Goal: Task Accomplishment & Management: Use online tool/utility

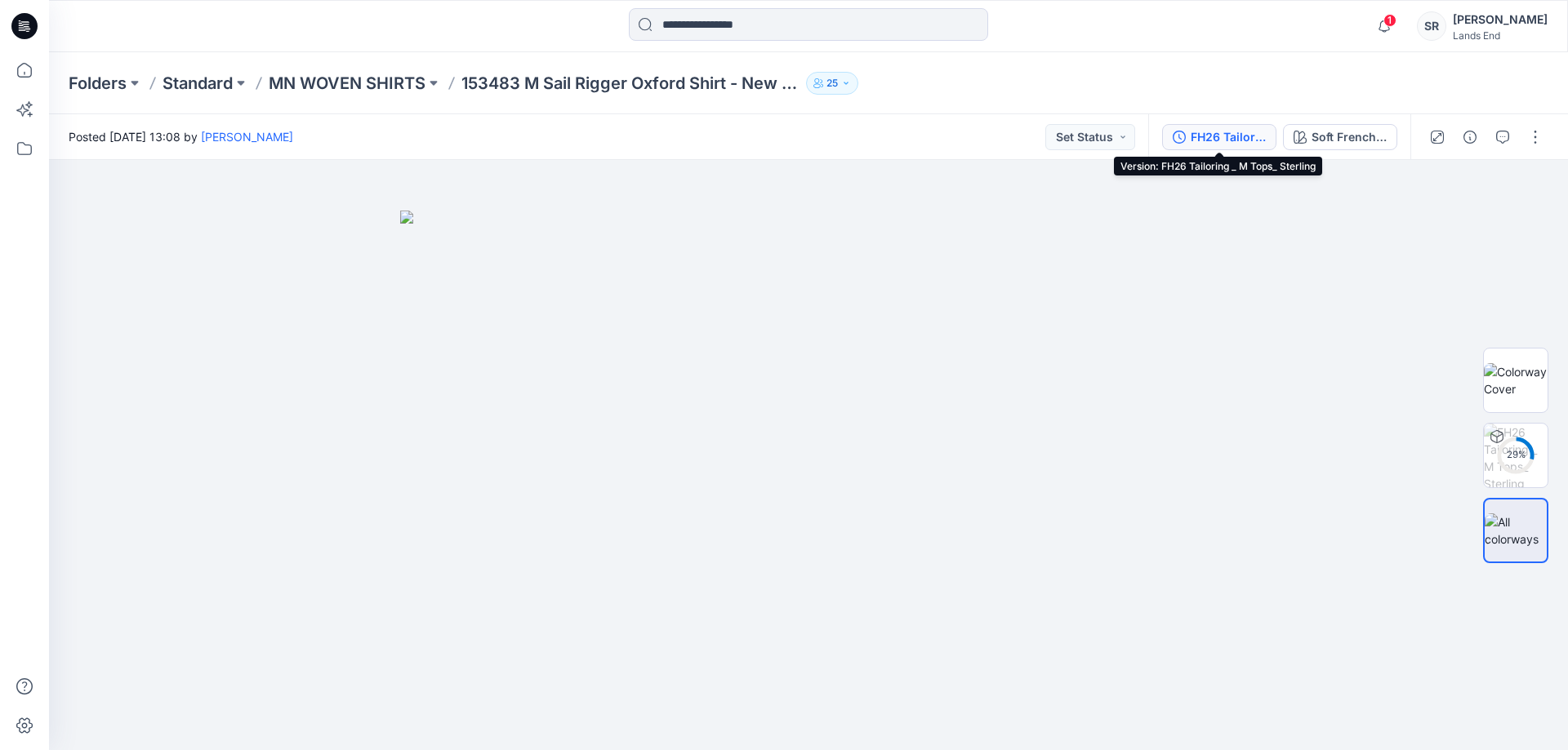
click at [1243, 138] on div "FH26 Tailoring _ M Tops_ Sterling" at bounding box center [1228, 137] width 75 height 18
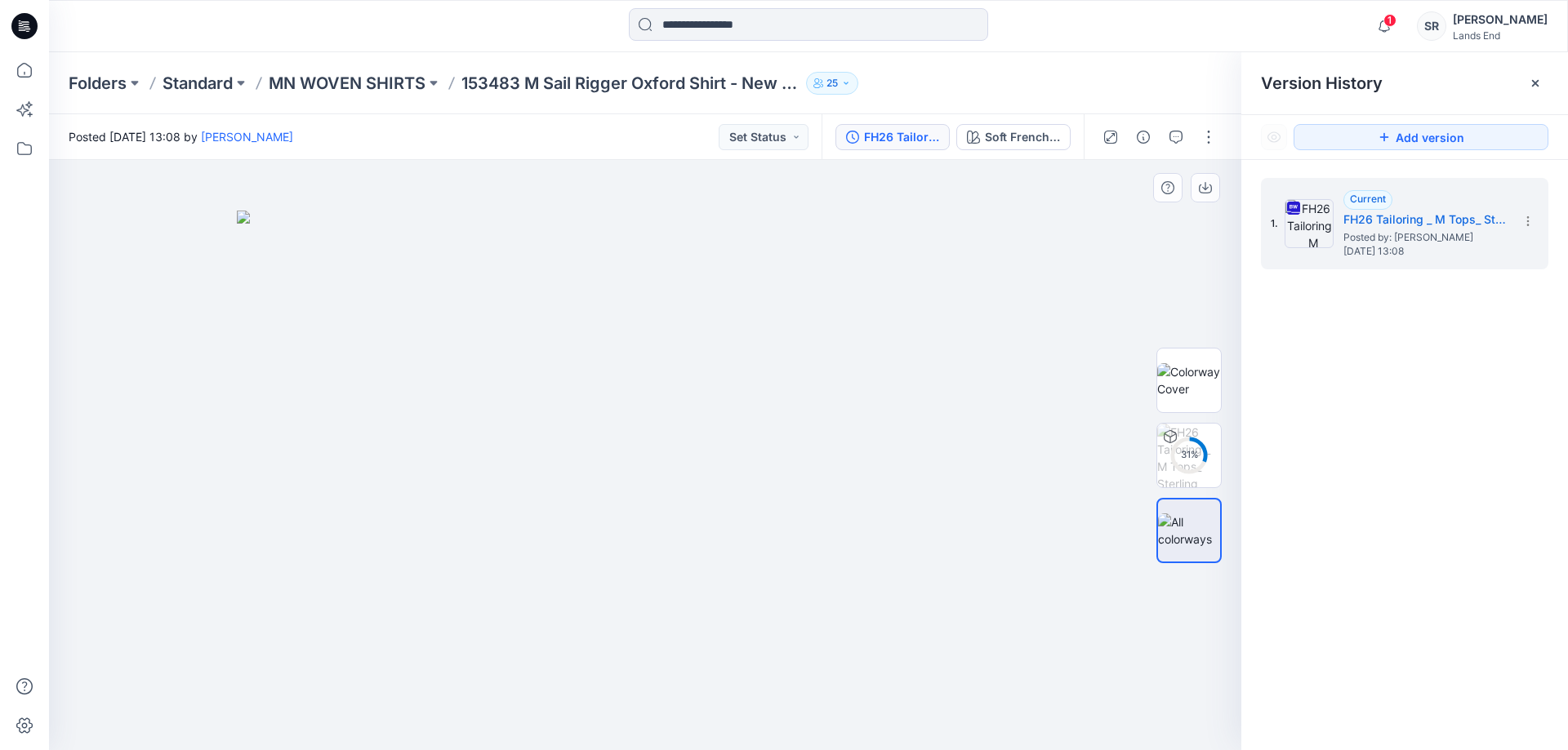
click at [1067, 257] on div at bounding box center [645, 456] width 1193 height 591
click at [1535, 83] on icon at bounding box center [1535, 83] width 6 height 6
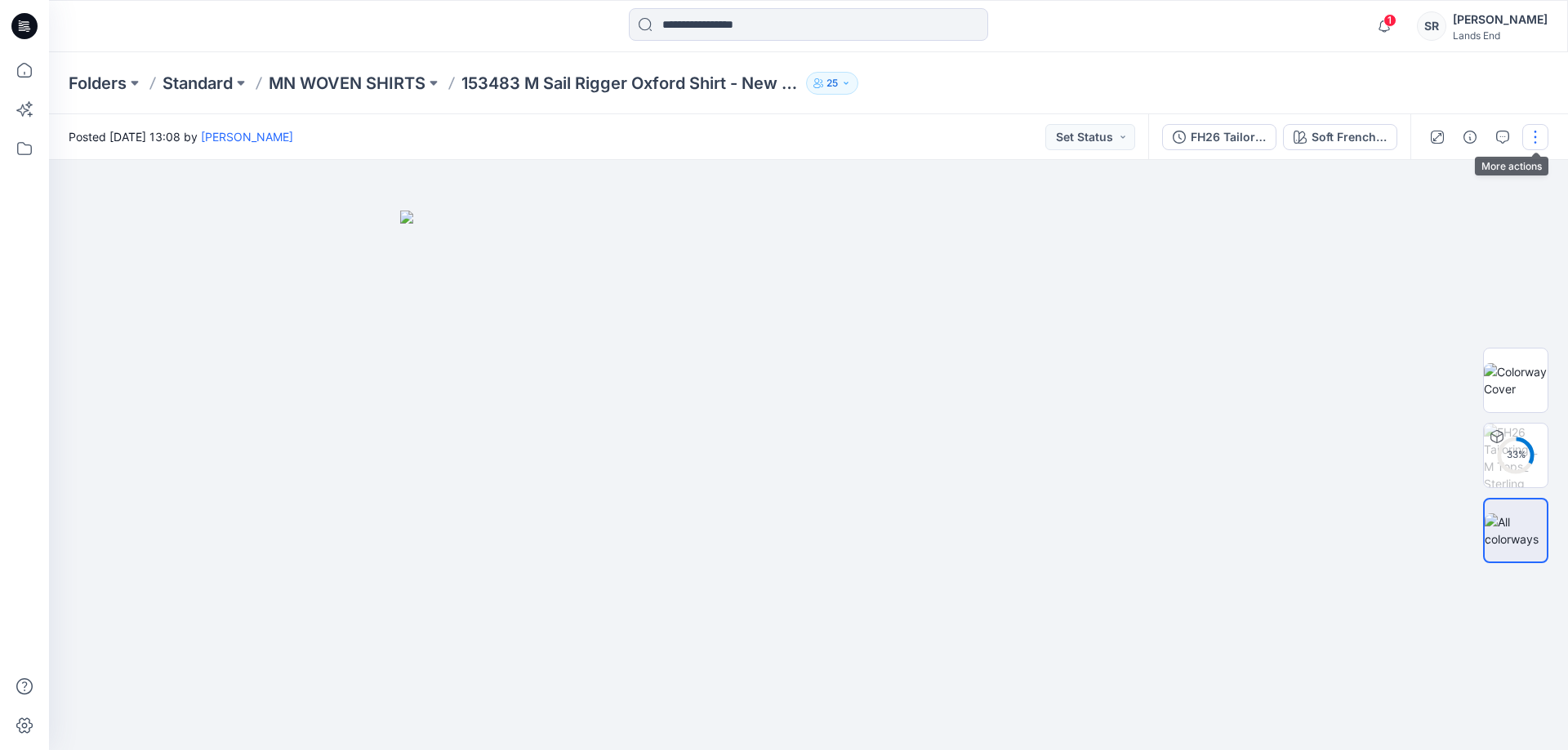
click at [1543, 141] on button "button" at bounding box center [1535, 137] width 26 height 26
click at [1431, 213] on p "Edit" at bounding box center [1430, 221] width 20 height 17
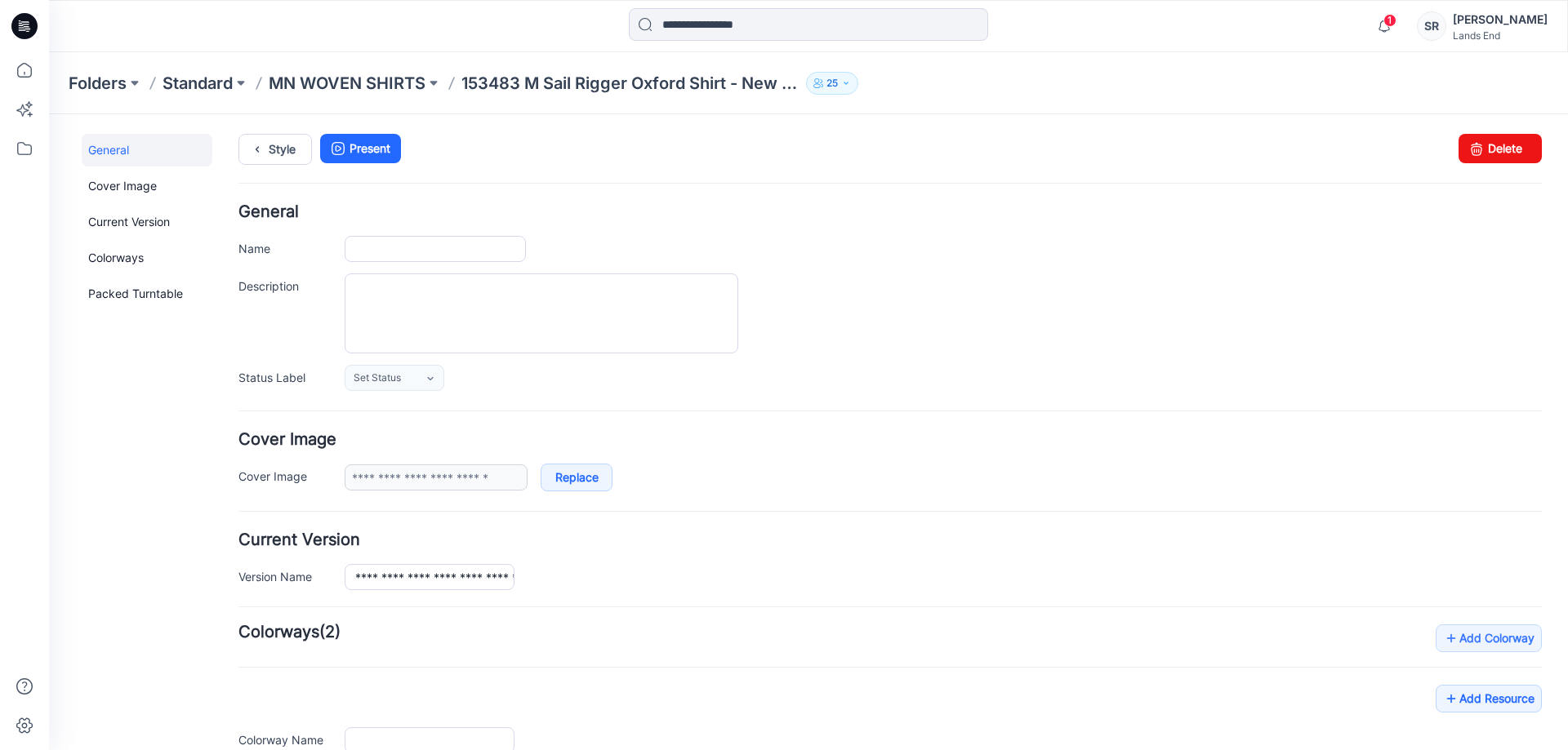
type input "**********"
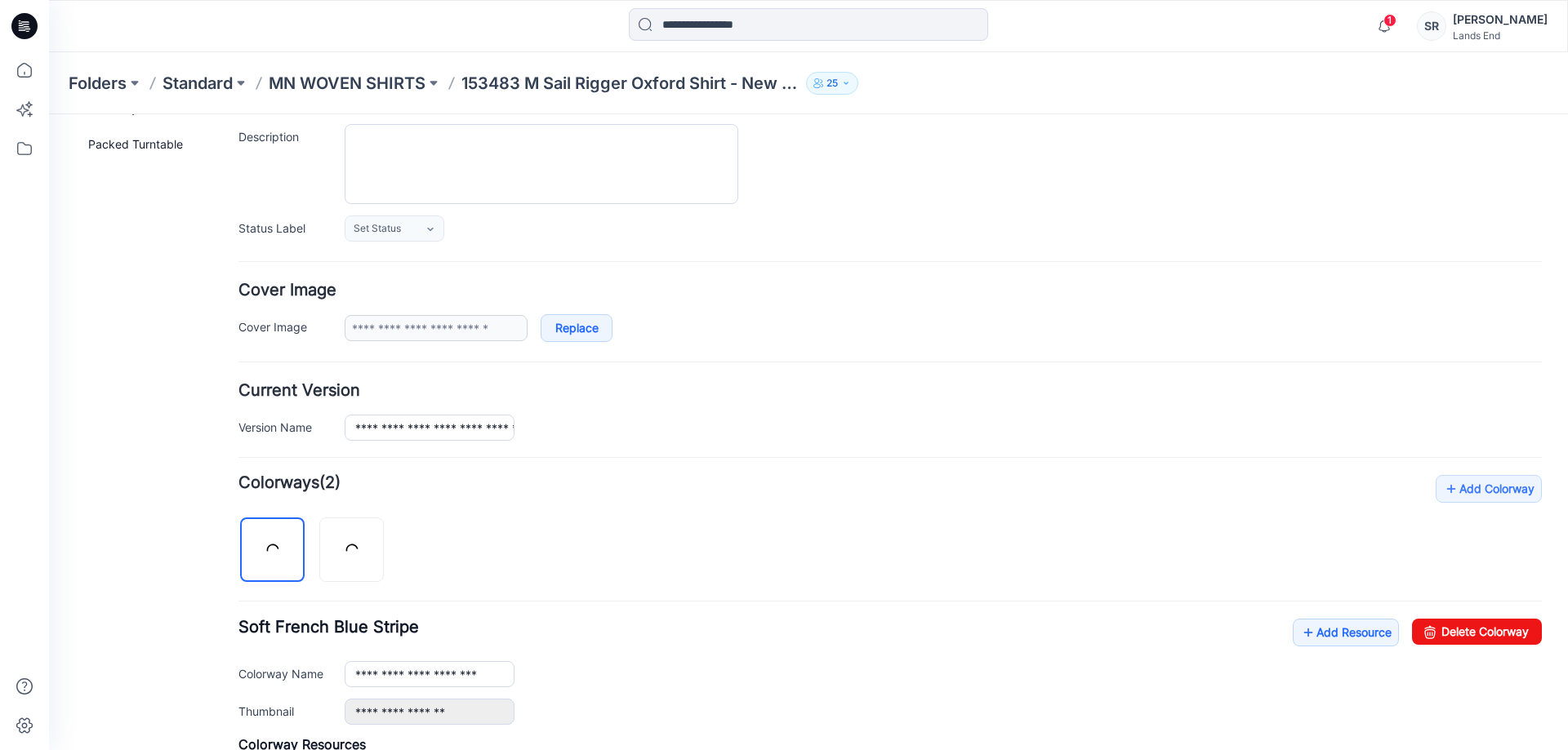
scroll to position [327, 0]
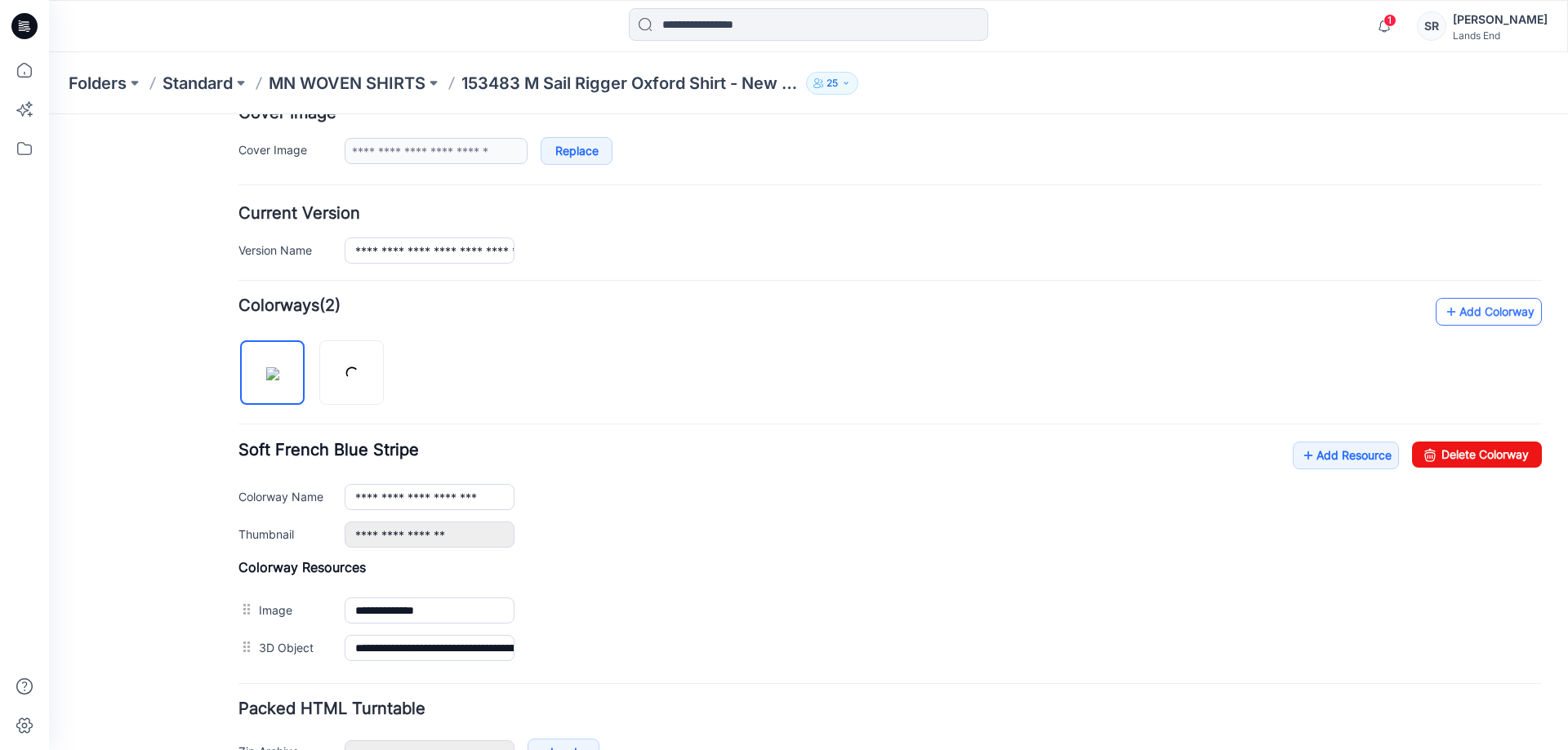
click at [1463, 308] on link "Add Colorway" at bounding box center [1489, 312] width 106 height 28
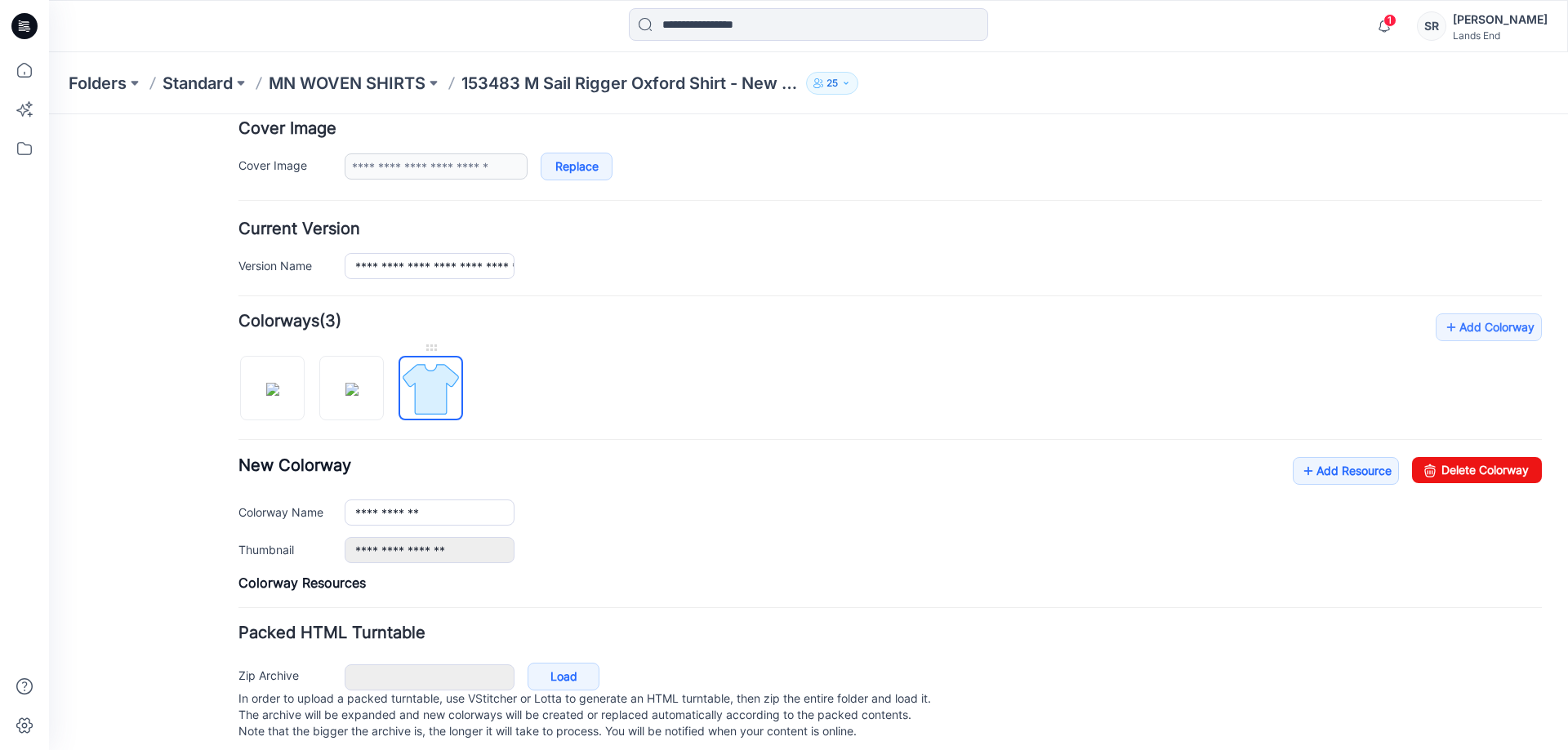
click at [436, 370] on img at bounding box center [430, 389] width 61 height 61
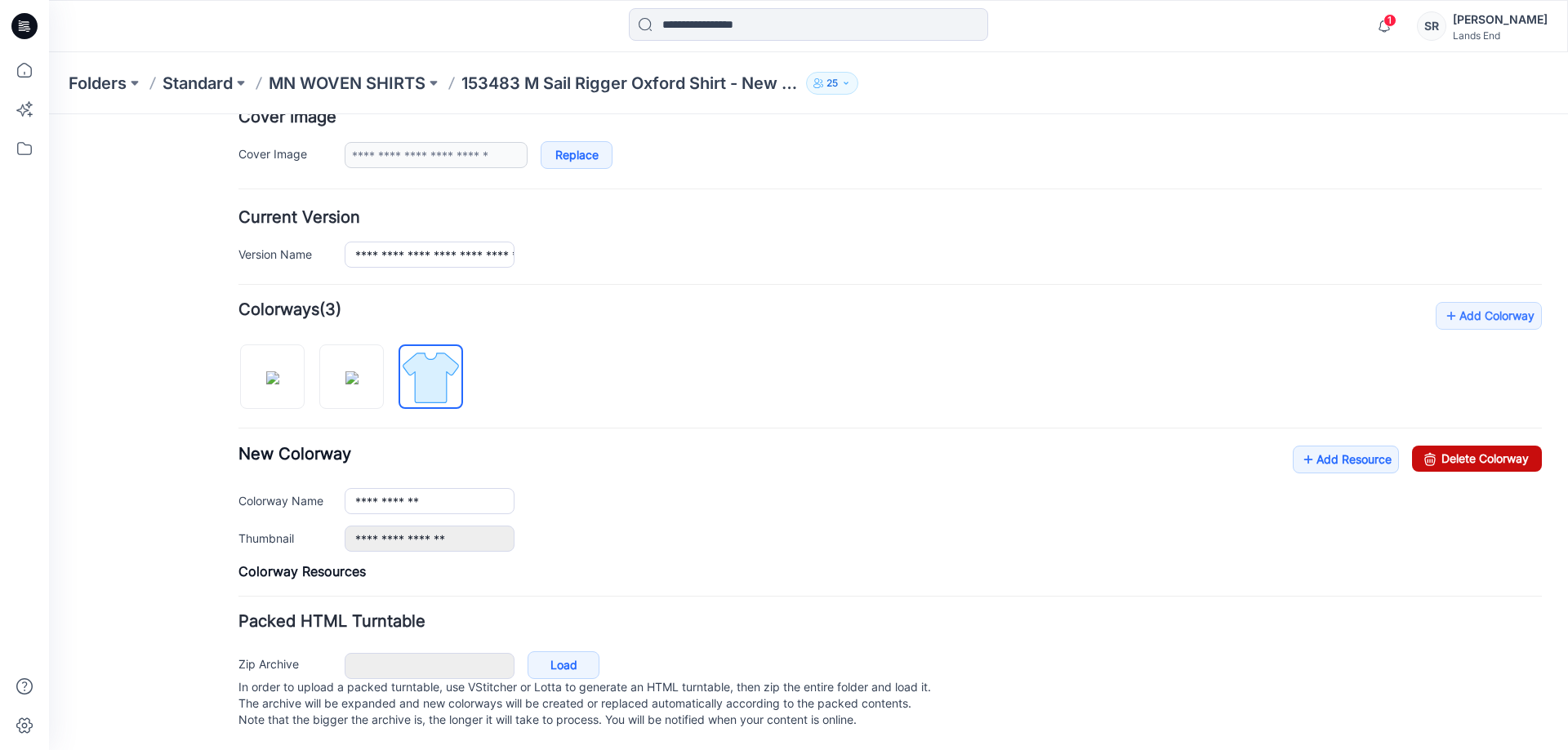
drag, startPoint x: 1467, startPoint y: 455, endPoint x: 890, endPoint y: 177, distance: 640.5
click at [1467, 455] on link "Delete Colorway" at bounding box center [1477, 459] width 130 height 26
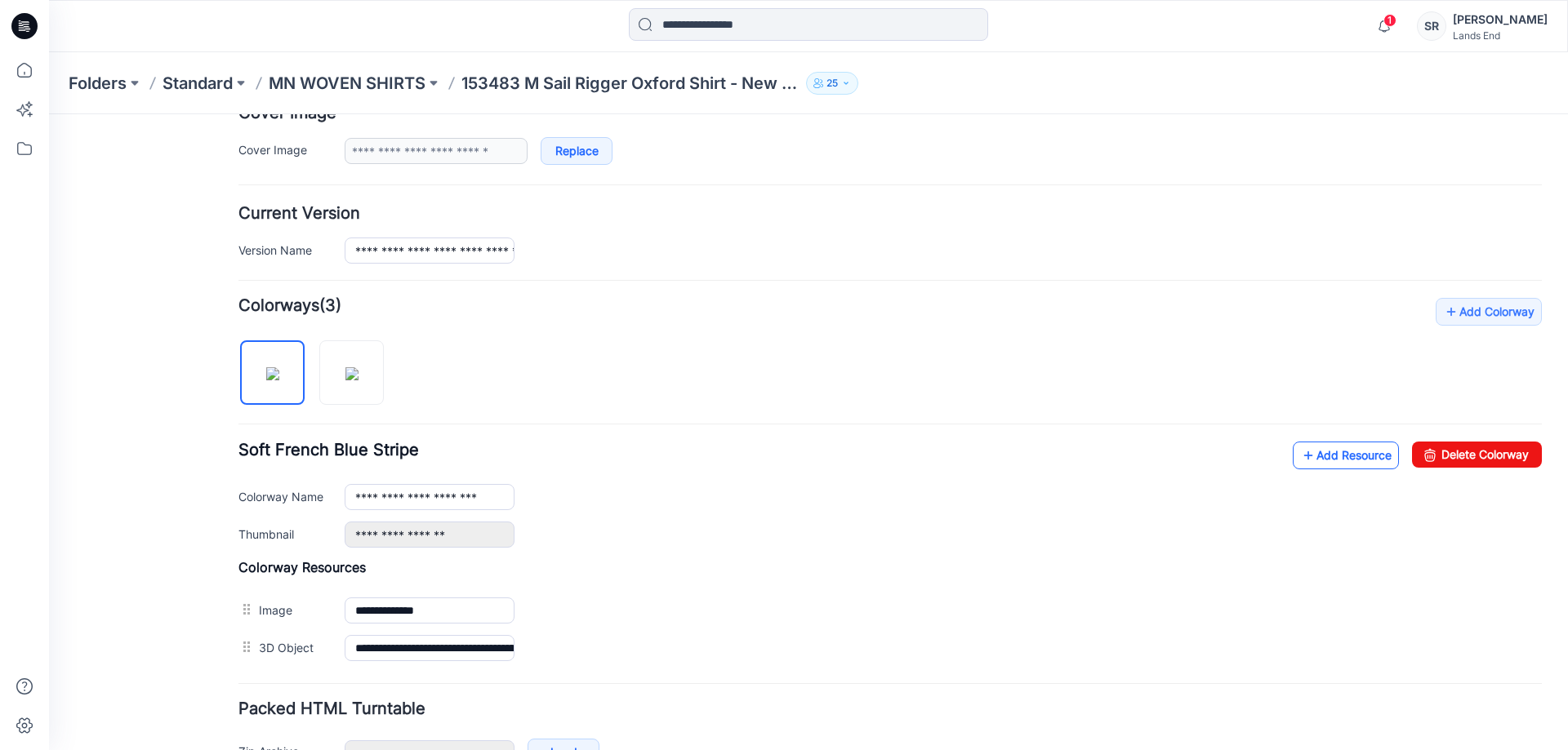
click at [1312, 453] on link "Add Resource" at bounding box center [1346, 456] width 106 height 28
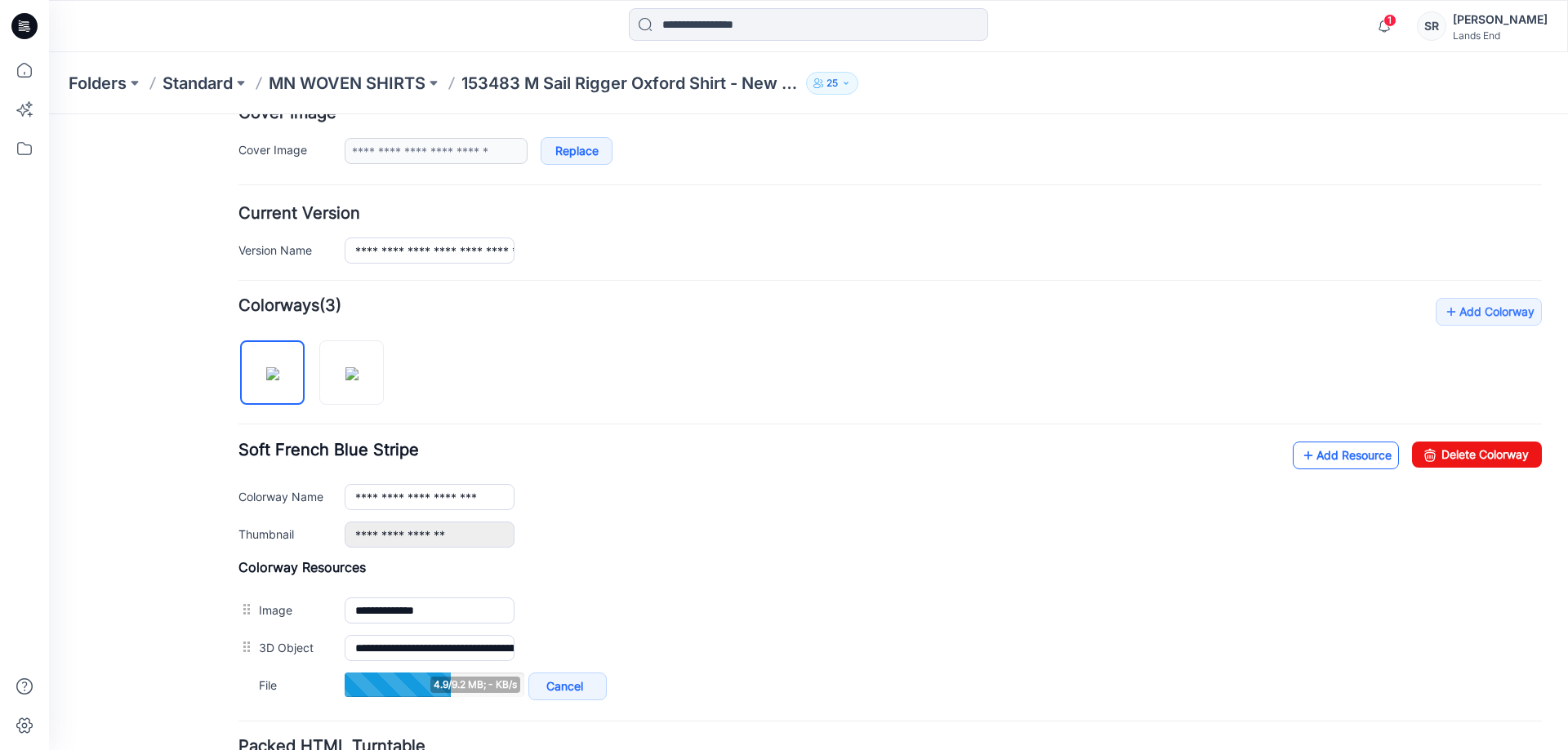
click at [1300, 452] on icon at bounding box center [1308, 456] width 17 height 26
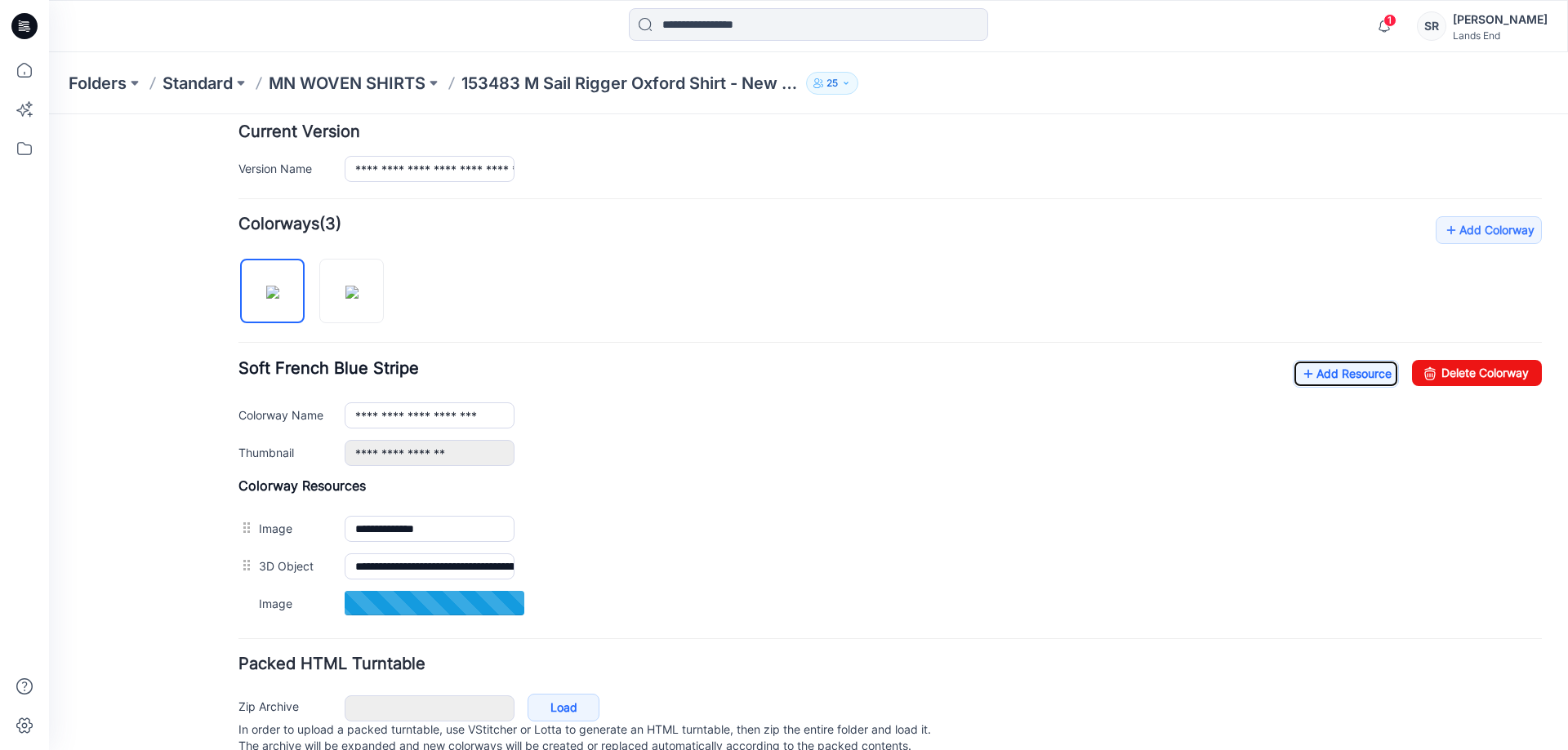
scroll to position [467, 0]
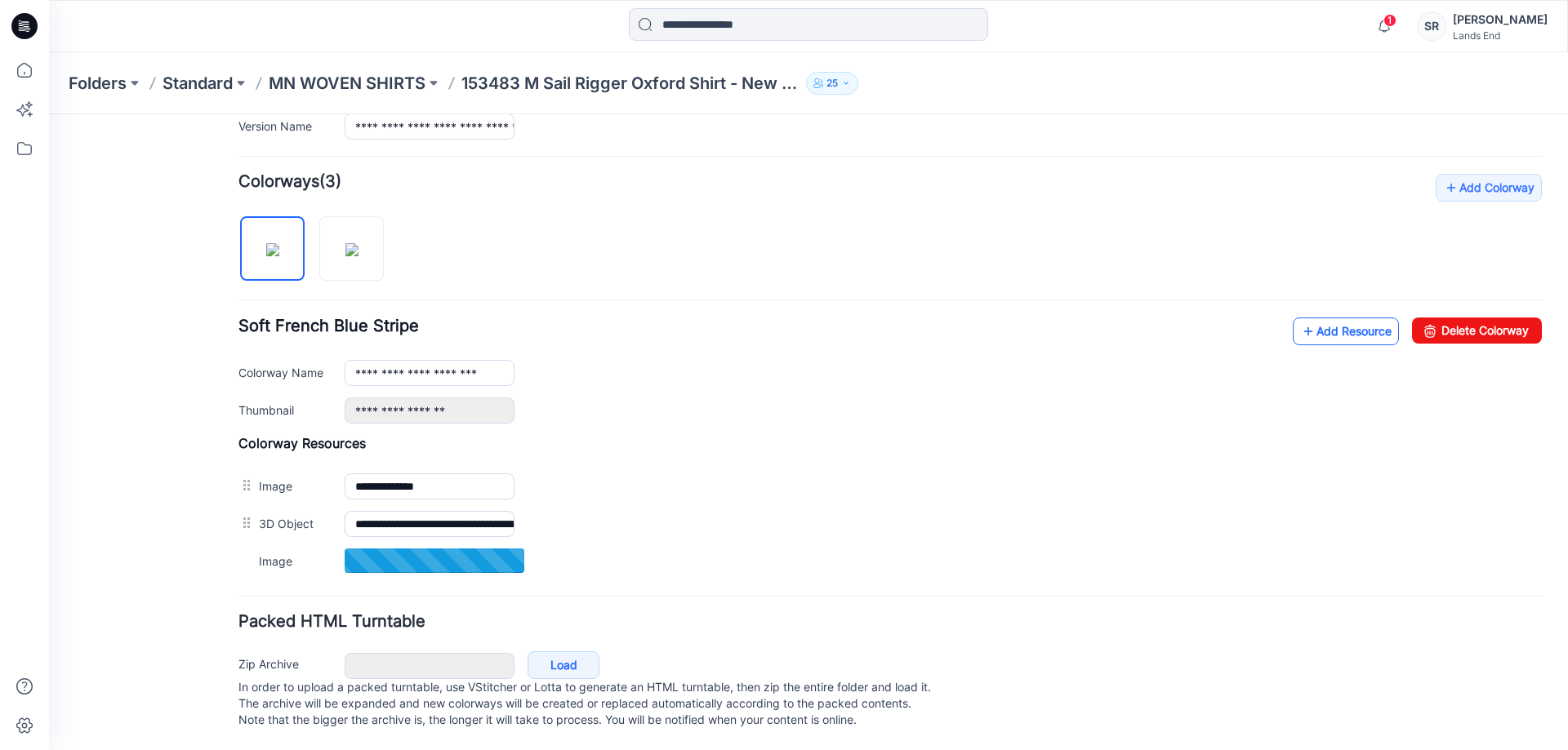
click at [1300, 319] on icon at bounding box center [1308, 332] width 17 height 26
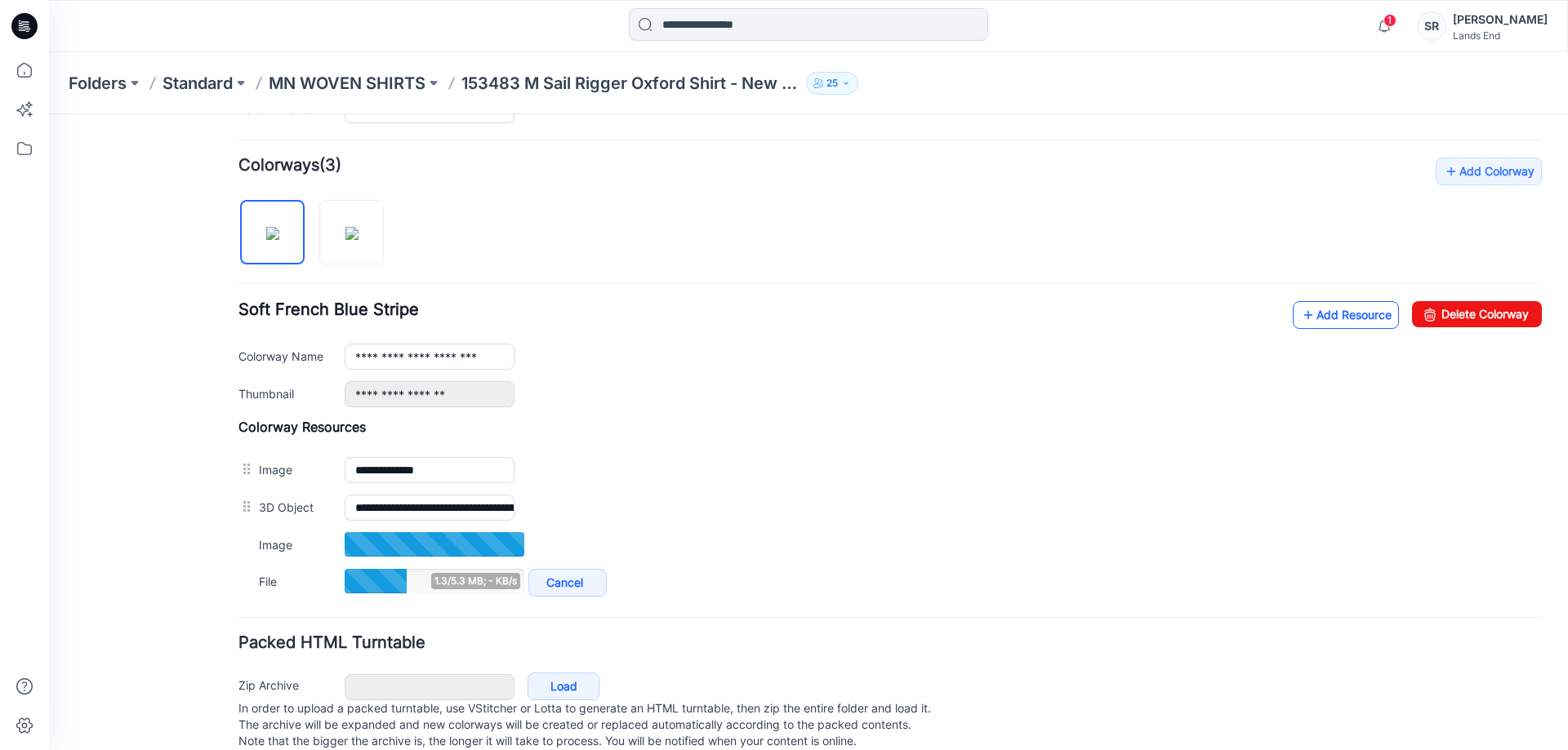
click at [1313, 314] on link "Add Resource" at bounding box center [1346, 315] width 106 height 28
click at [1343, 313] on link "Add Resource" at bounding box center [1346, 315] width 106 height 28
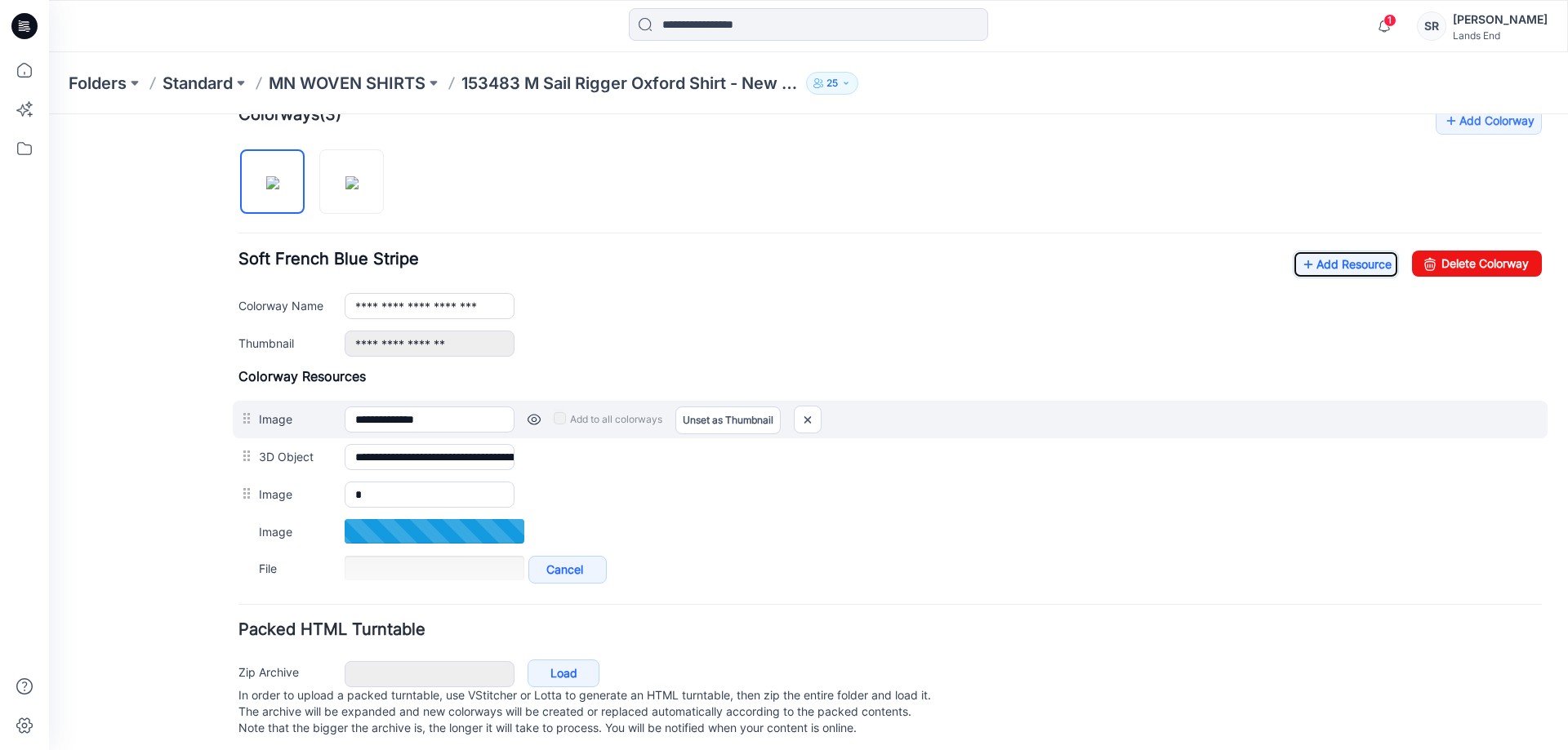
scroll to position [542, 0]
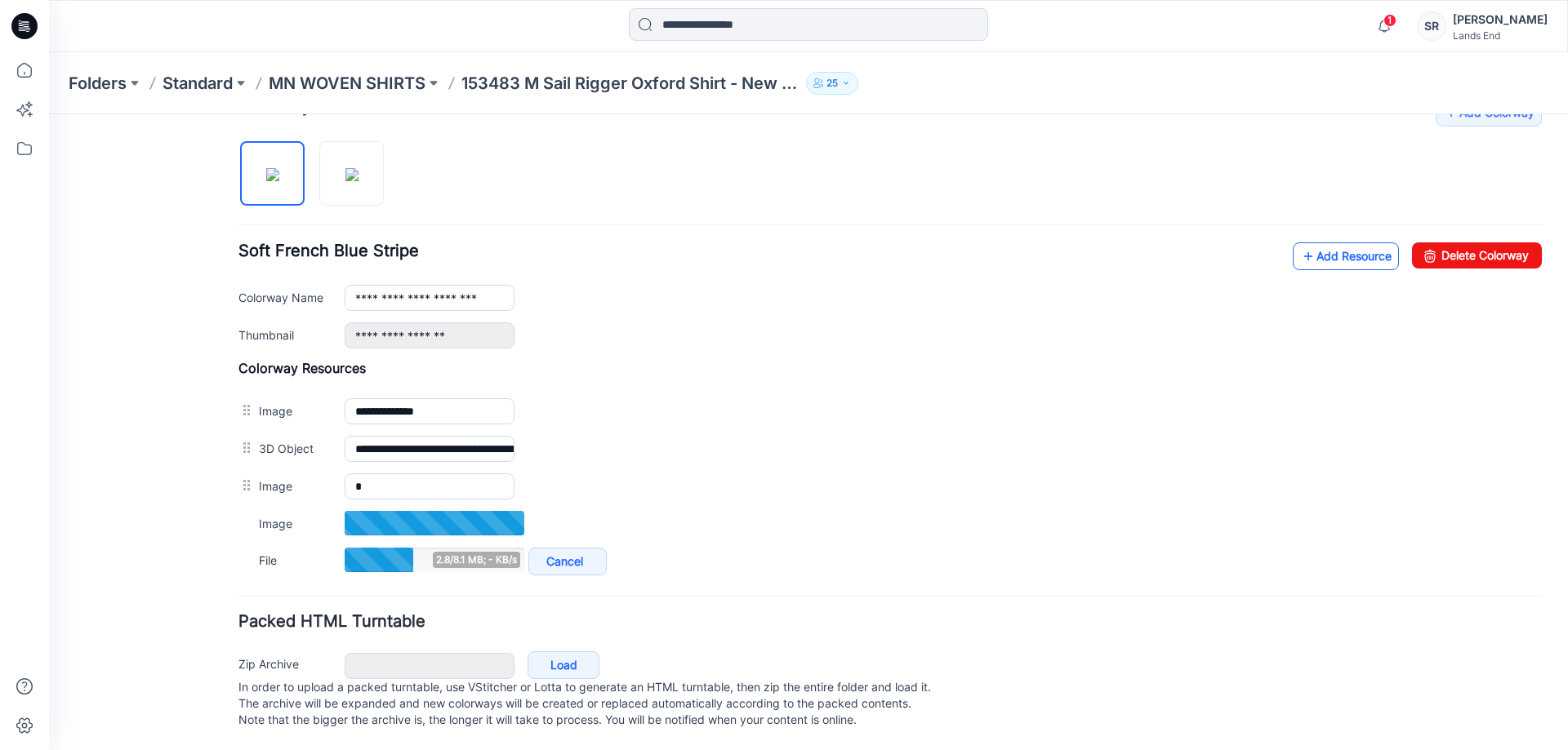
click at [1317, 242] on link "Add Resource" at bounding box center [1346, 256] width 106 height 28
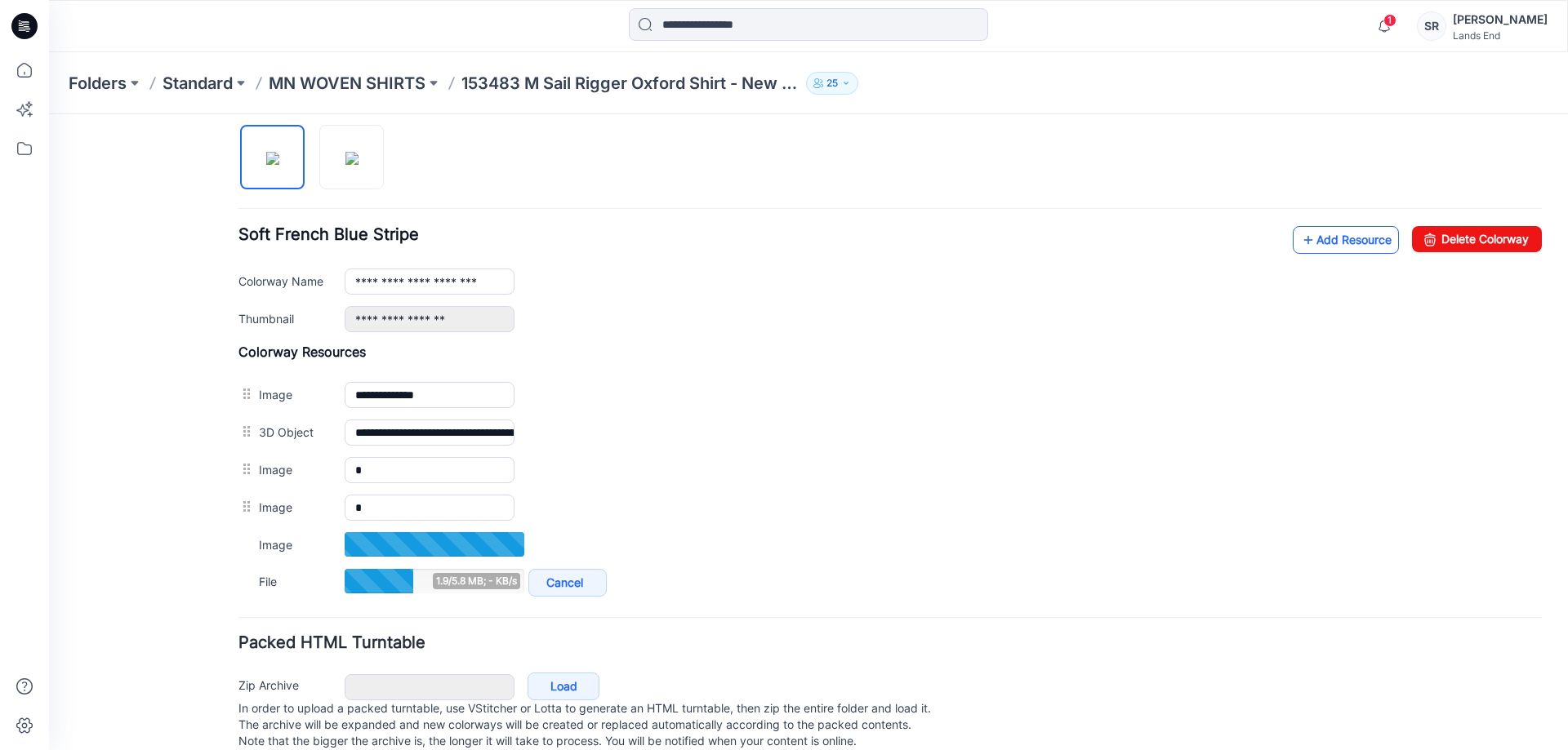
click at [1336, 232] on link "Add Resource" at bounding box center [1346, 240] width 106 height 28
click at [1315, 246] on link "Add Resource" at bounding box center [1346, 240] width 106 height 28
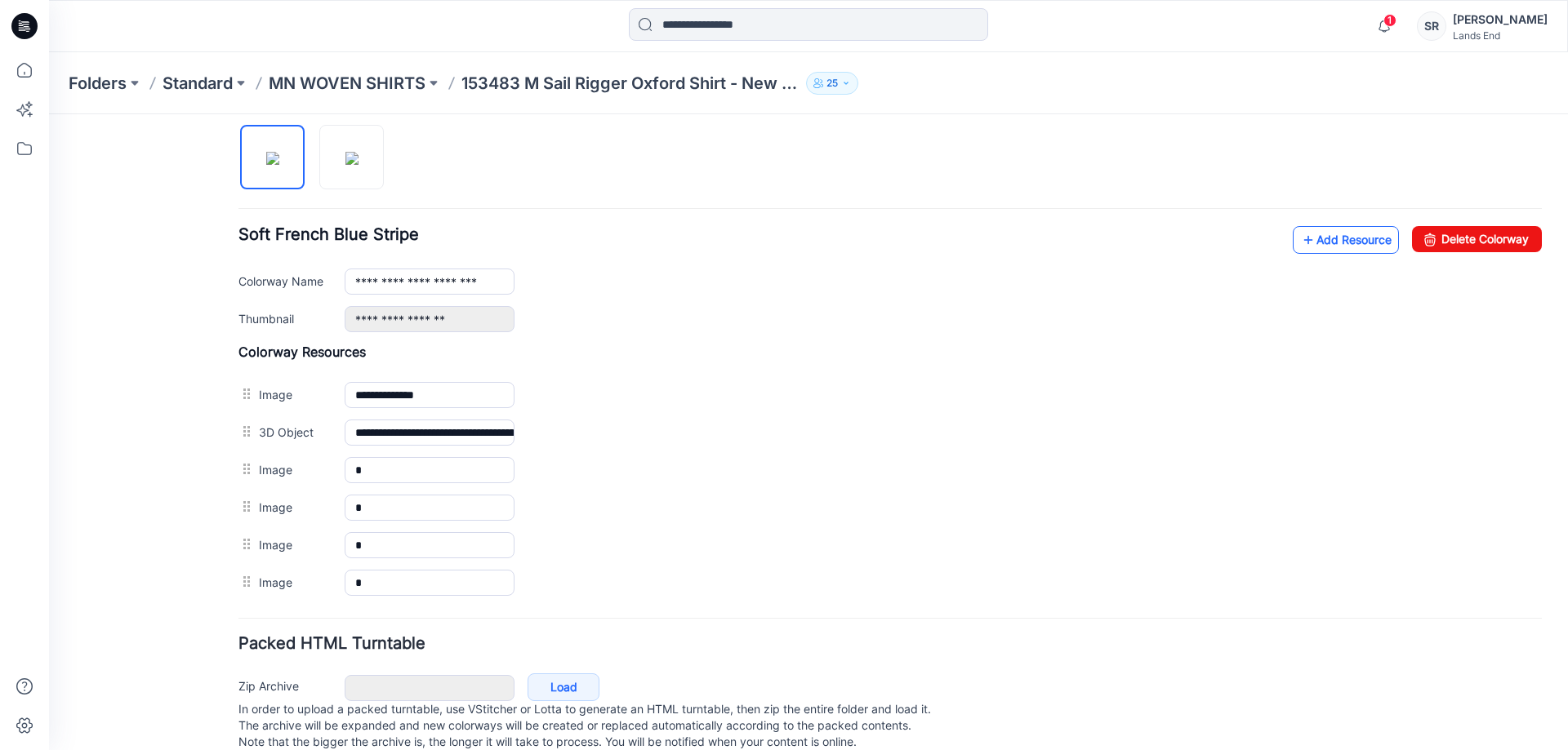
click at [1335, 240] on link "Add Resource" at bounding box center [1346, 240] width 106 height 28
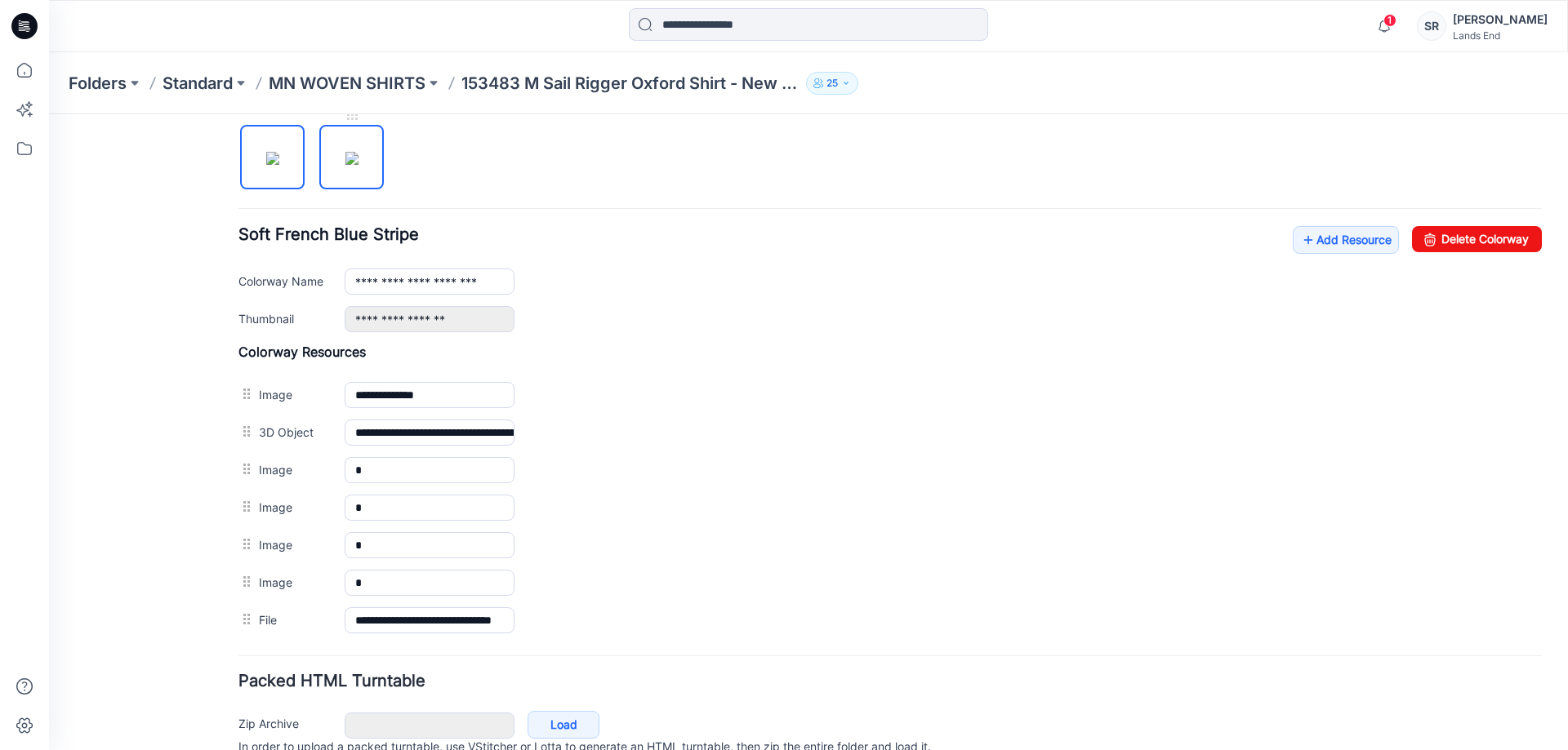
click at [359, 160] on img at bounding box center [352, 158] width 13 height 13
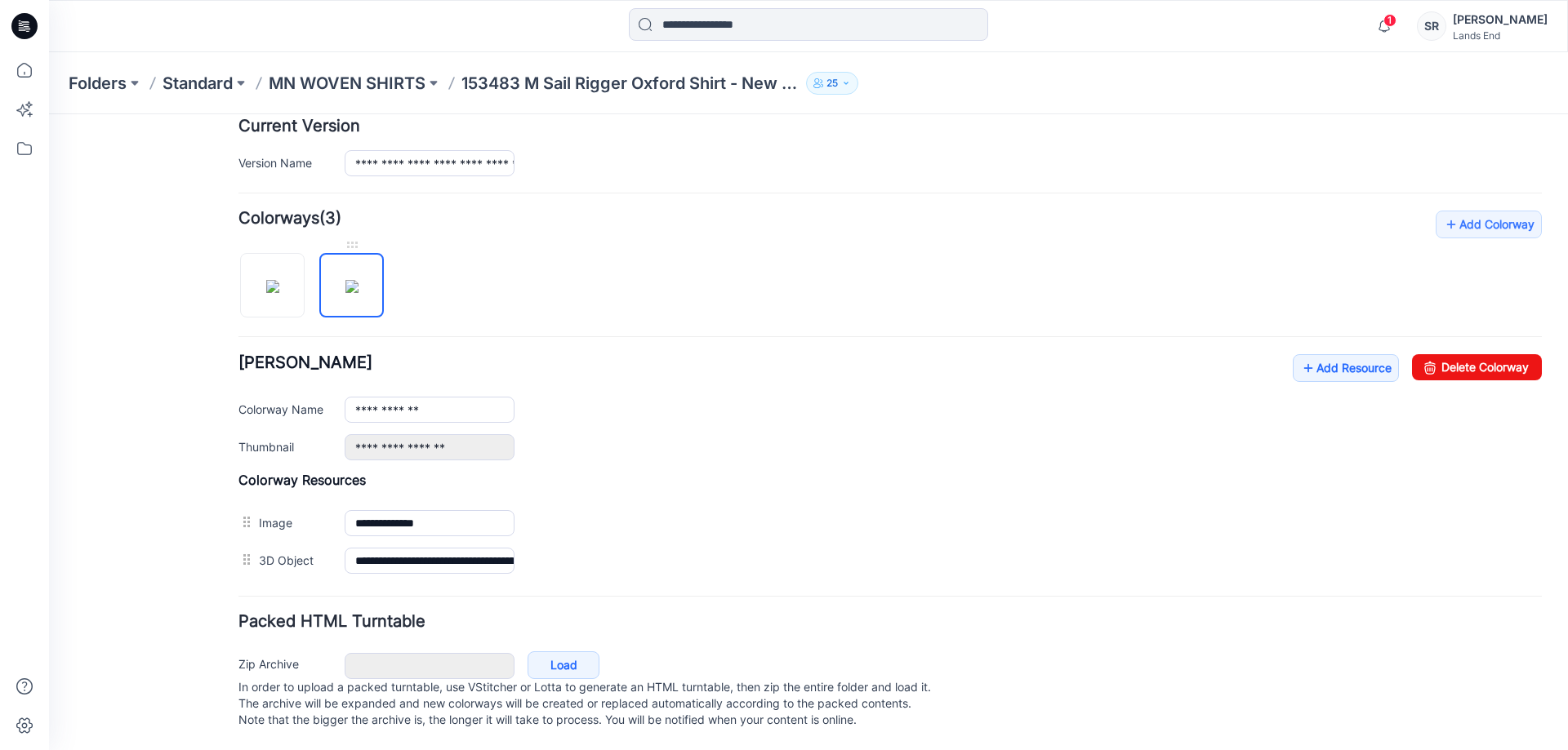
scroll to position [430, 0]
click at [1323, 355] on link "Add Resource" at bounding box center [1346, 368] width 106 height 28
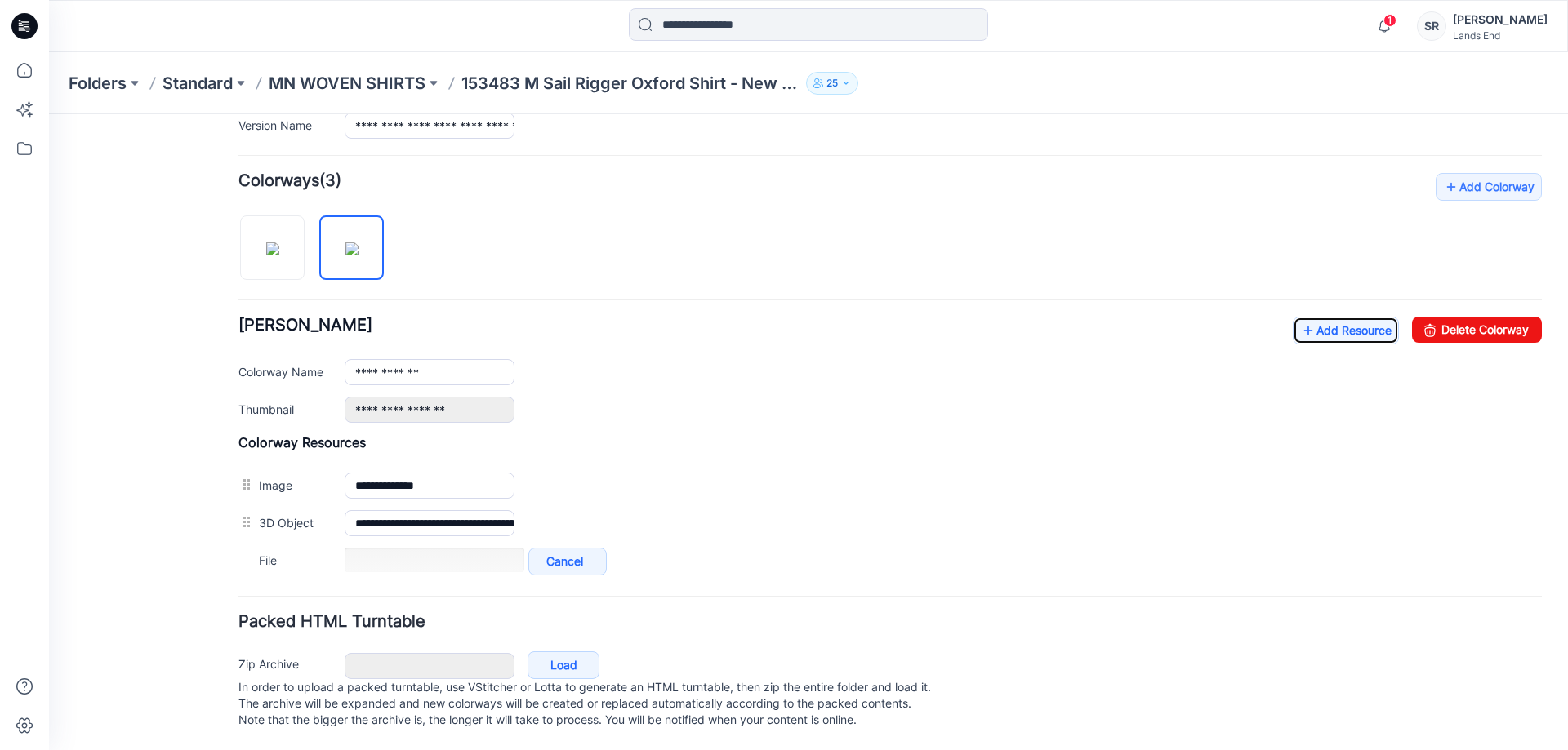
scroll to position [468, 0]
click at [1314, 317] on link "Add Resource" at bounding box center [1346, 331] width 106 height 28
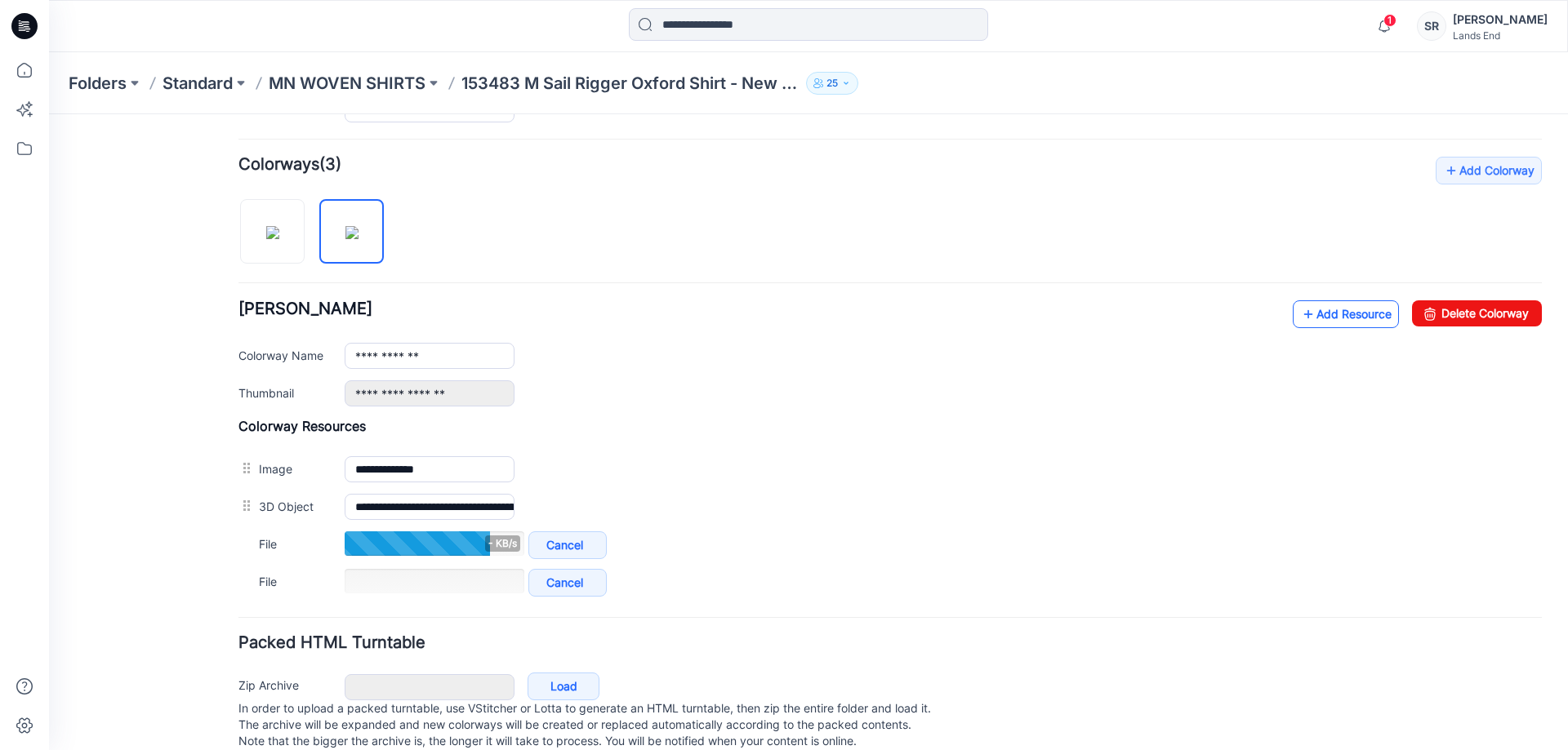
click at [1325, 316] on link "Add Resource" at bounding box center [1346, 314] width 106 height 28
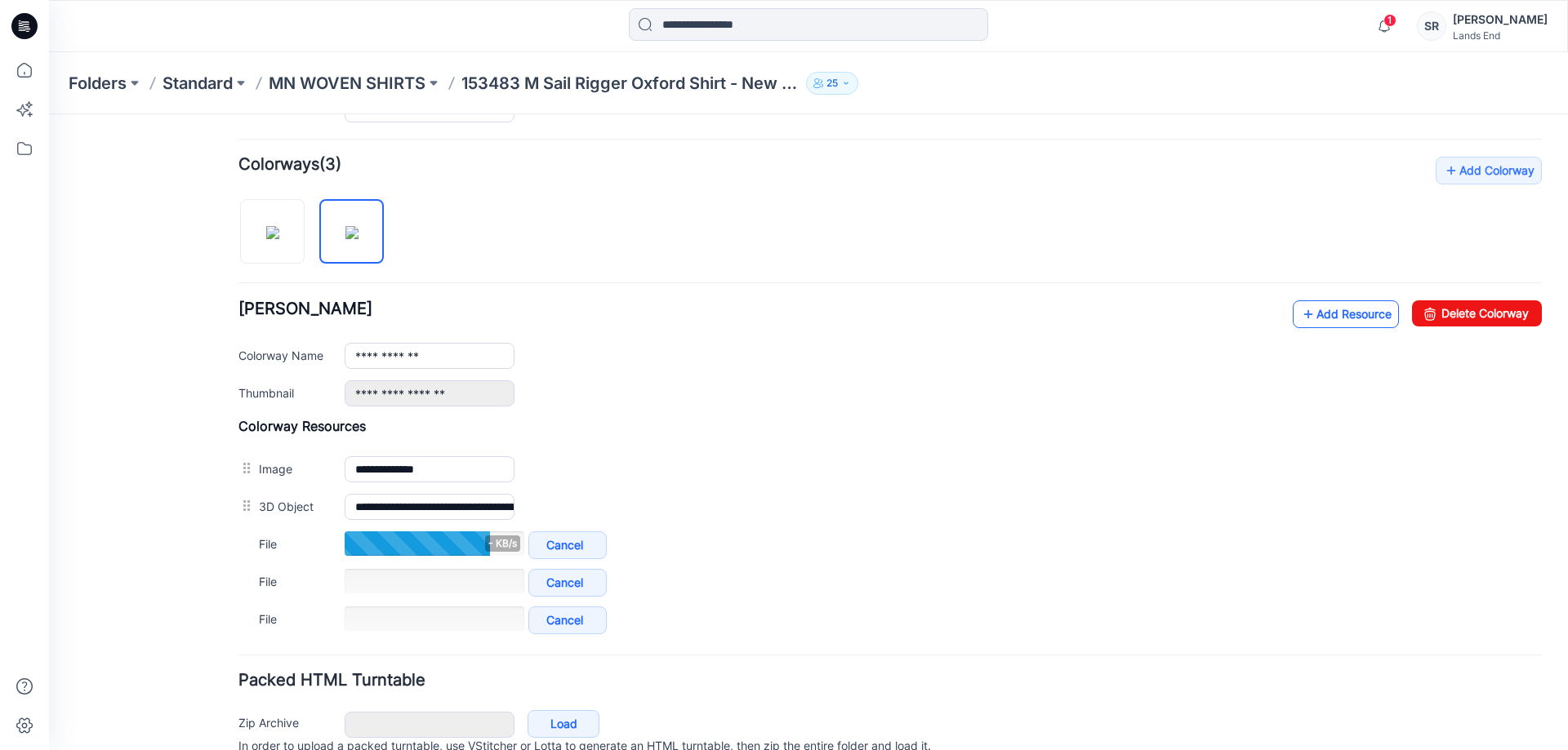
click at [1300, 316] on icon at bounding box center [1308, 314] width 17 height 26
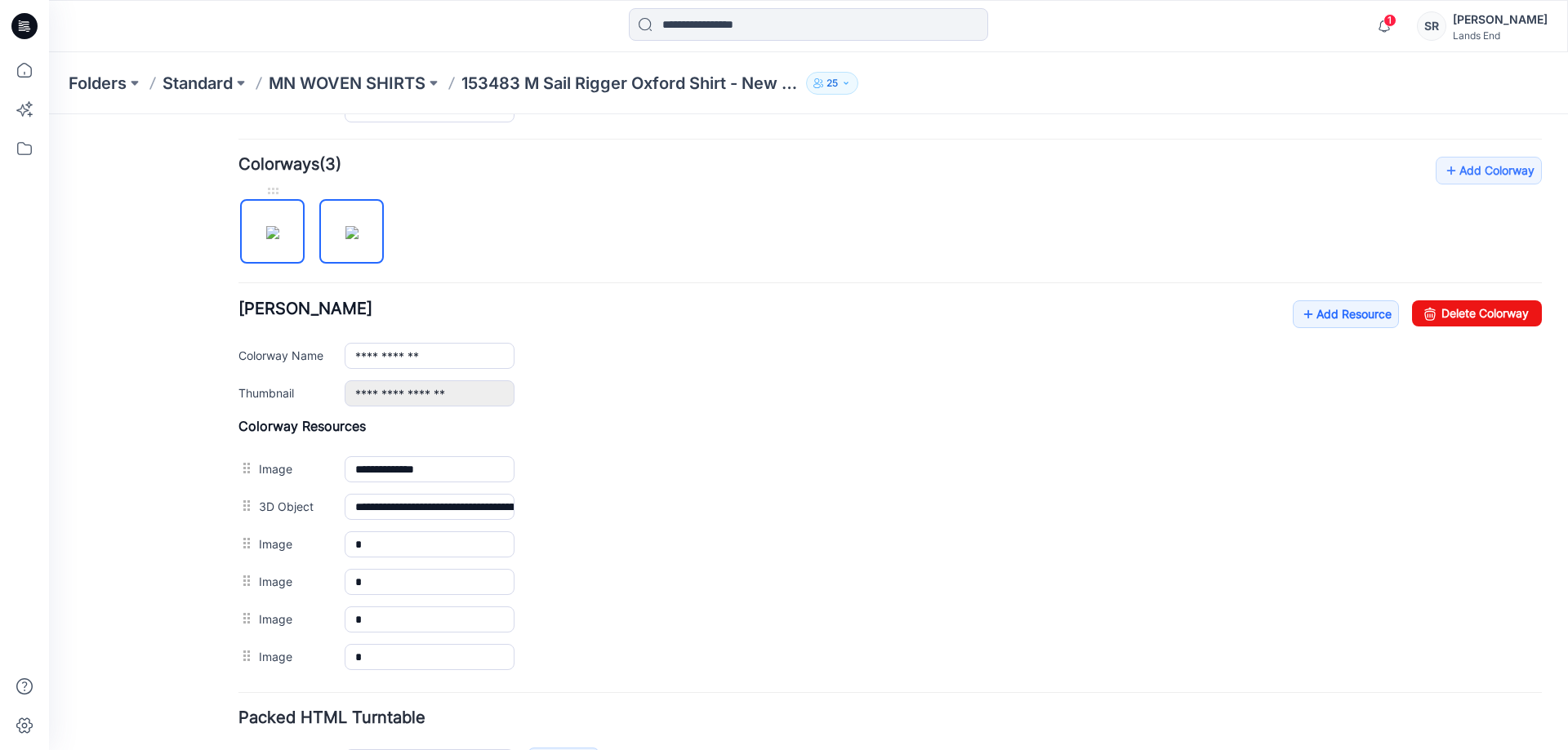
click at [280, 226] on img at bounding box center [273, 233] width 13 height 13
click at [359, 230] on img at bounding box center [352, 233] width 13 height 13
type input "**********"
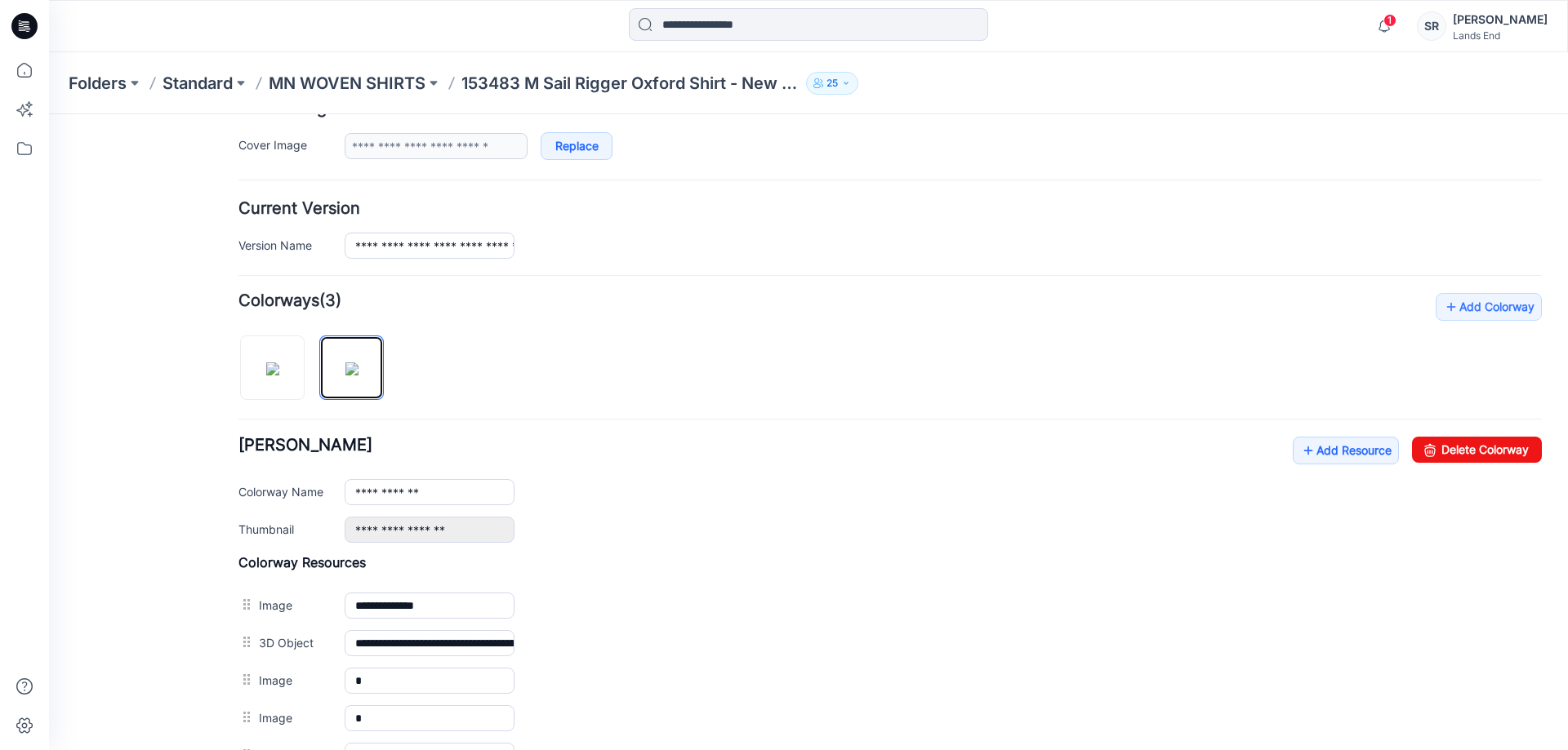
scroll to position [223, 0]
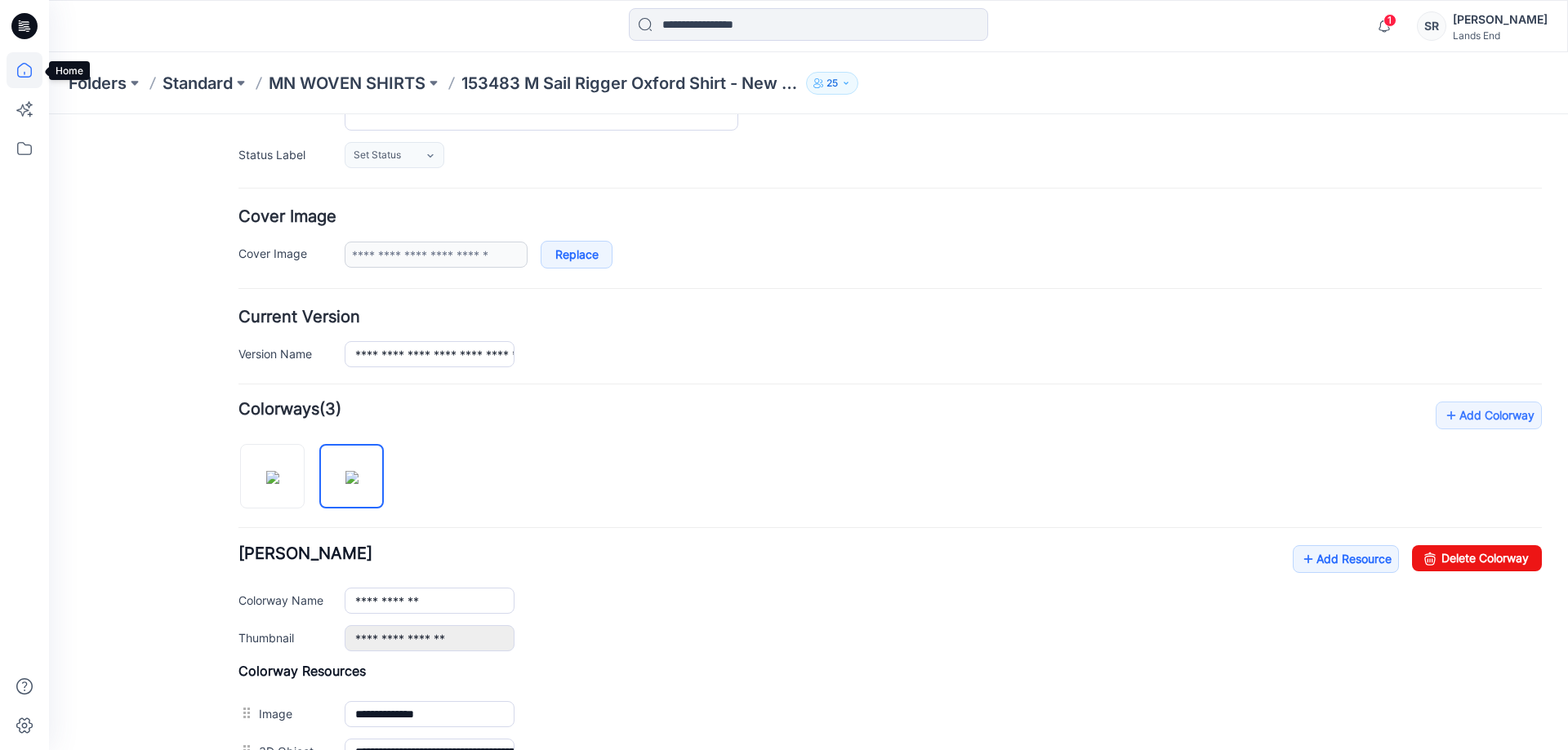
click at [19, 71] on icon at bounding box center [24, 70] width 36 height 36
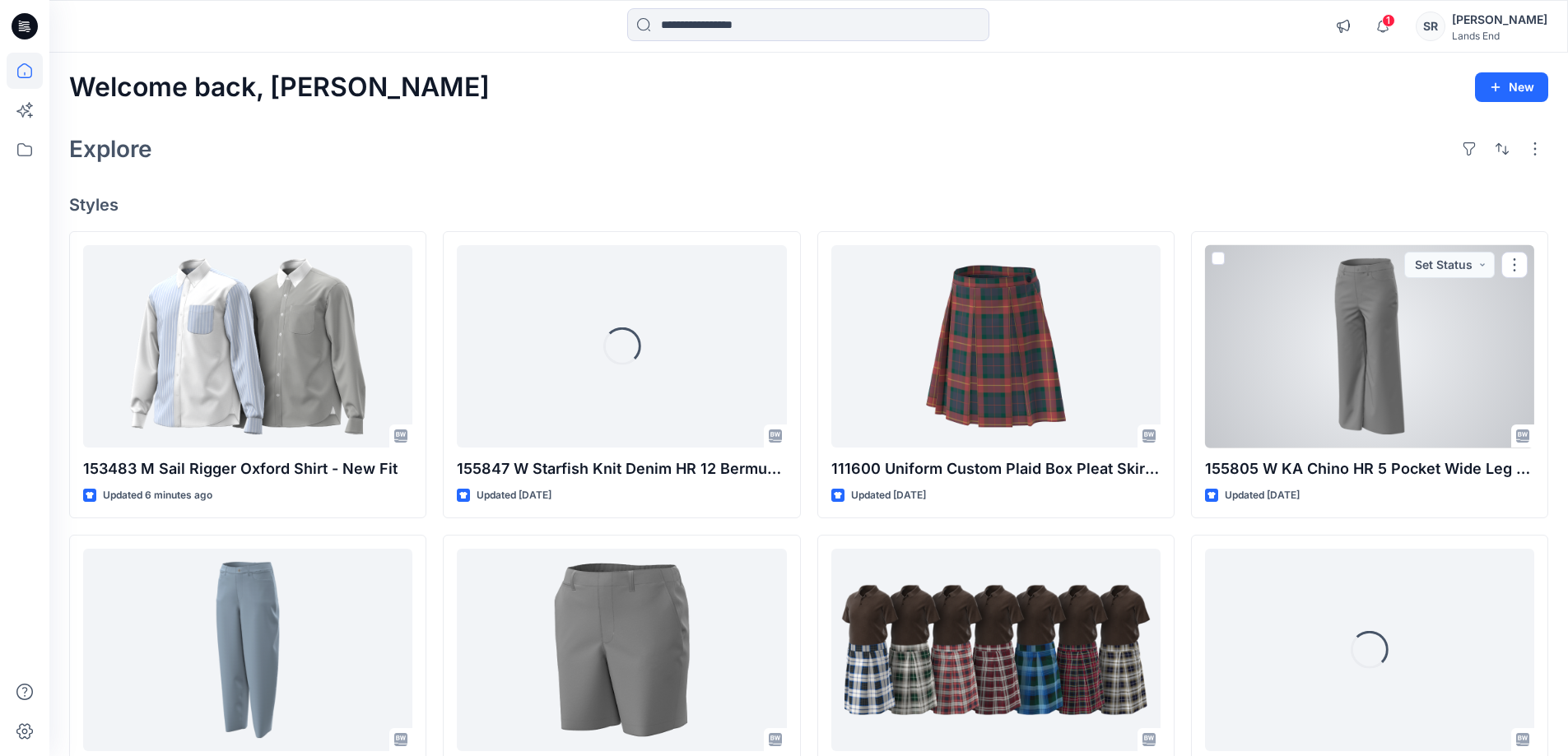
click at [655, 142] on div "Explore" at bounding box center [809, 148] width 1478 height 40
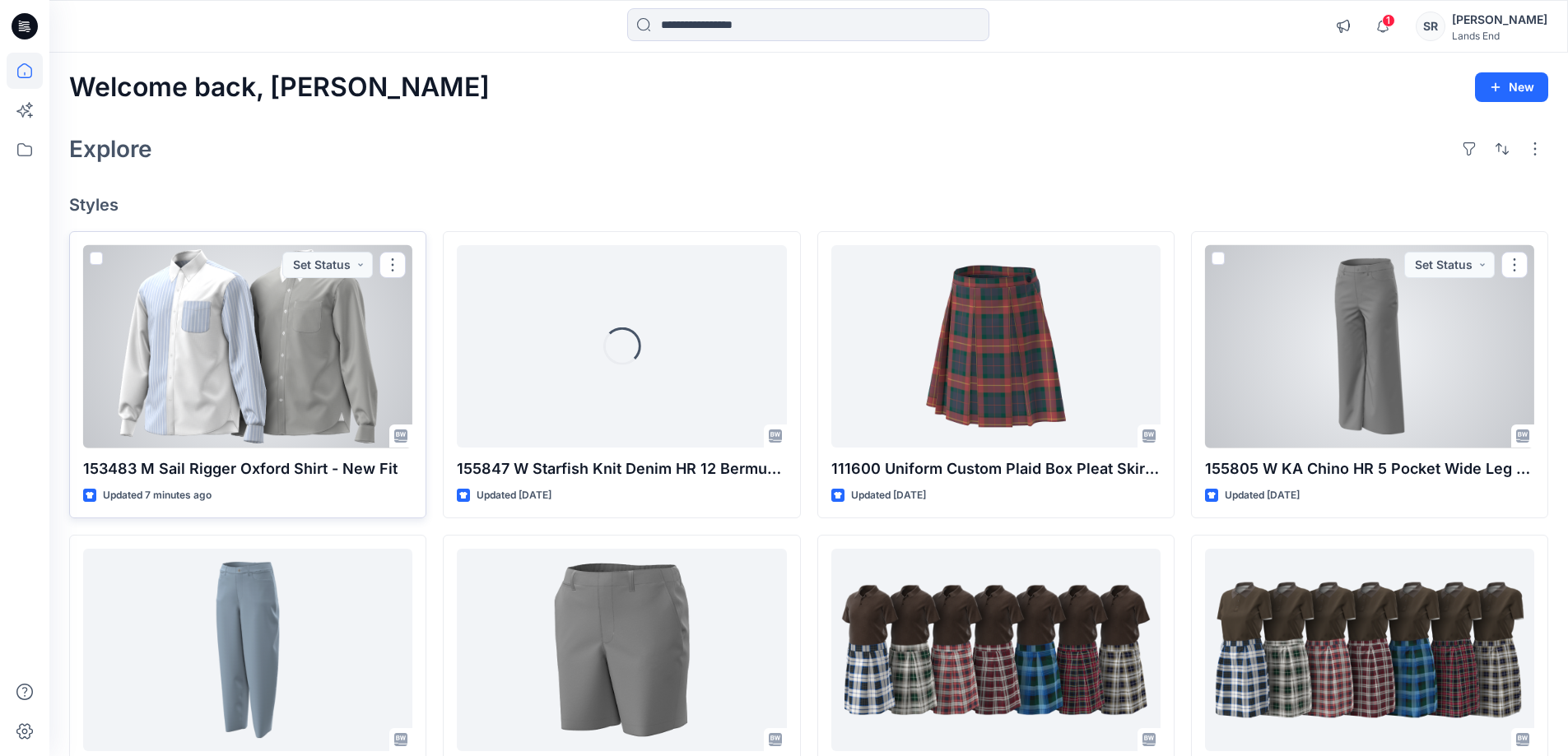
click at [285, 360] on div at bounding box center [248, 347] width 329 height 204
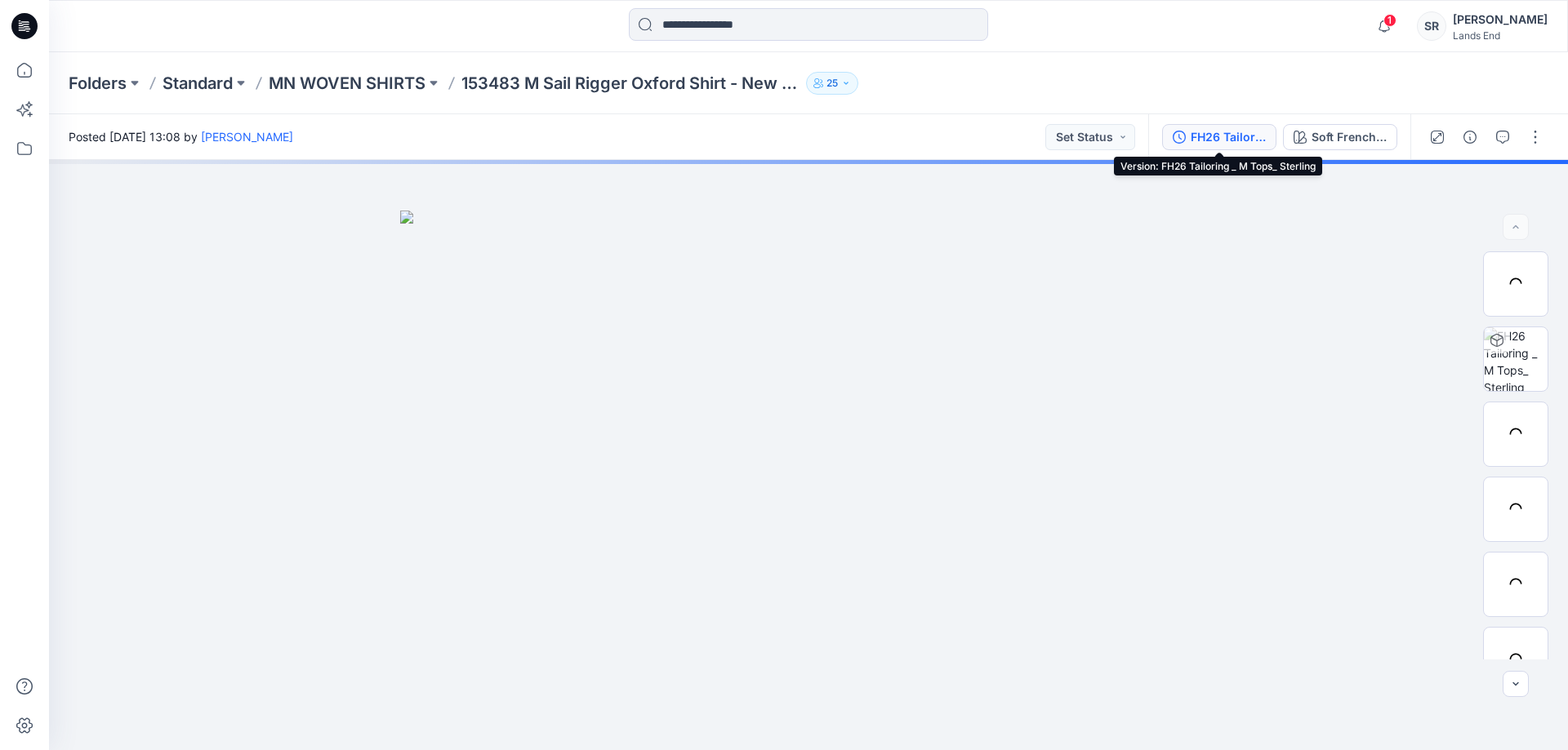
click at [1207, 142] on div "FH26 Tailoring _ M Tops_ Sterling" at bounding box center [1228, 137] width 75 height 18
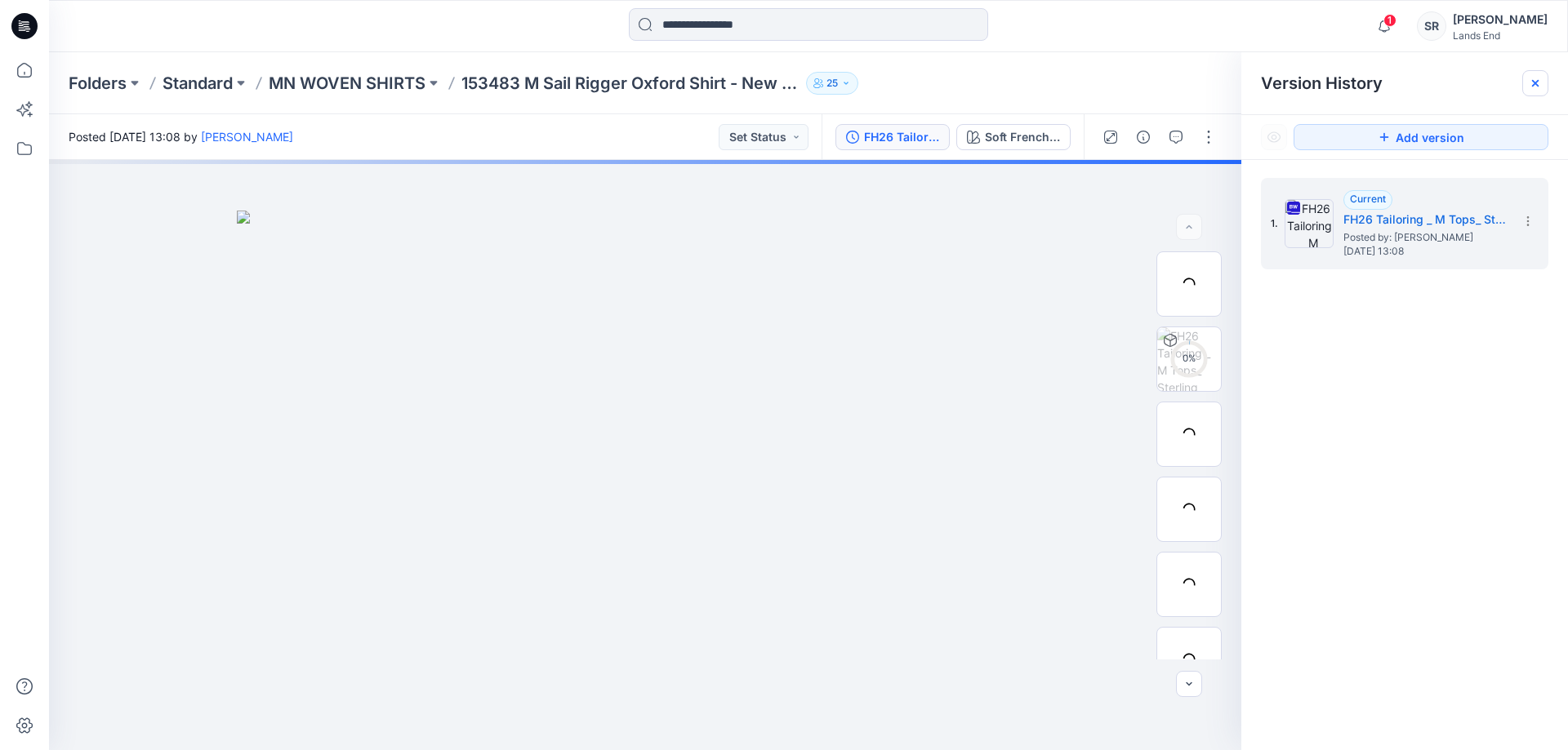
click at [1541, 84] on icon at bounding box center [1535, 83] width 13 height 13
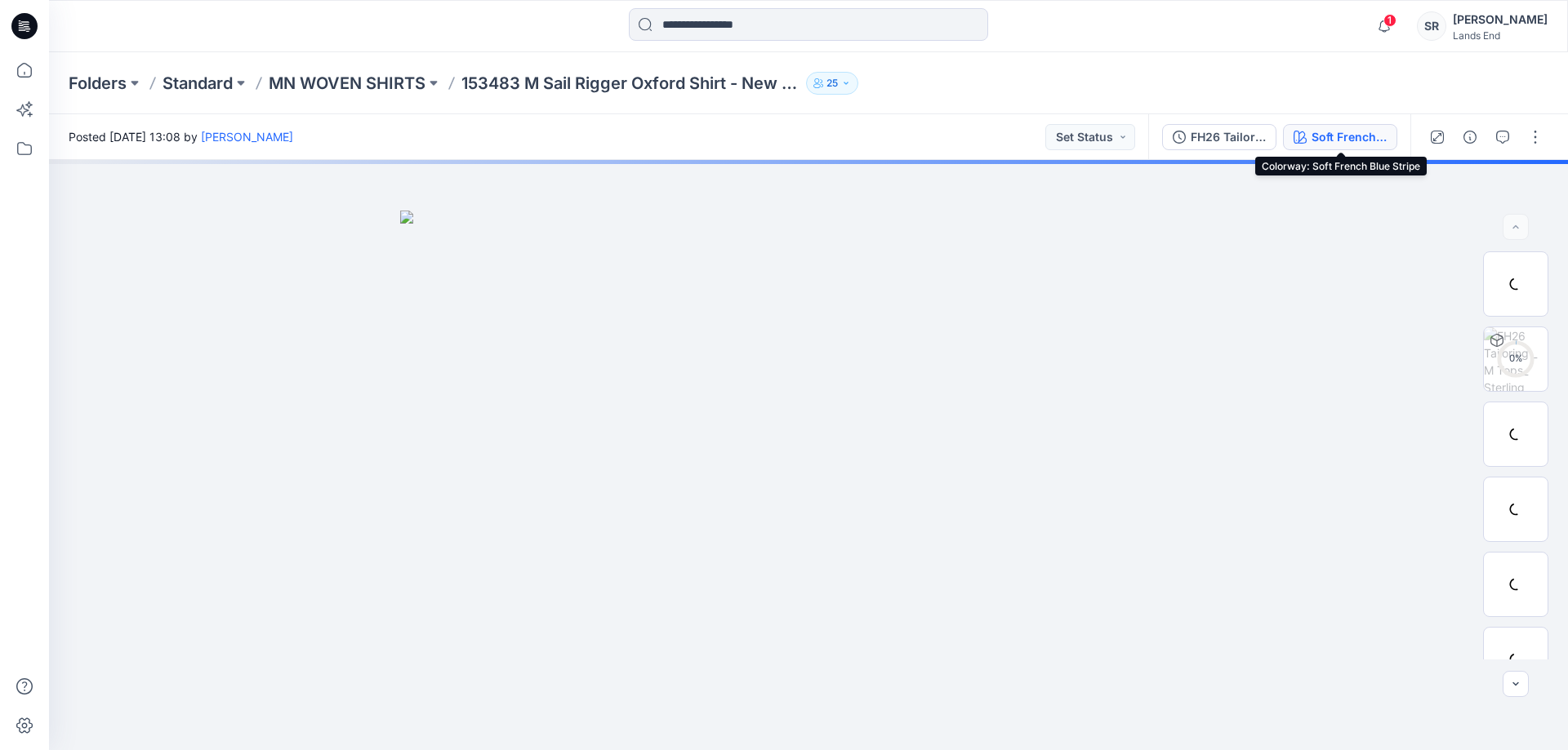
click at [1325, 138] on div "Soft French Blue Stripe" at bounding box center [1348, 137] width 75 height 18
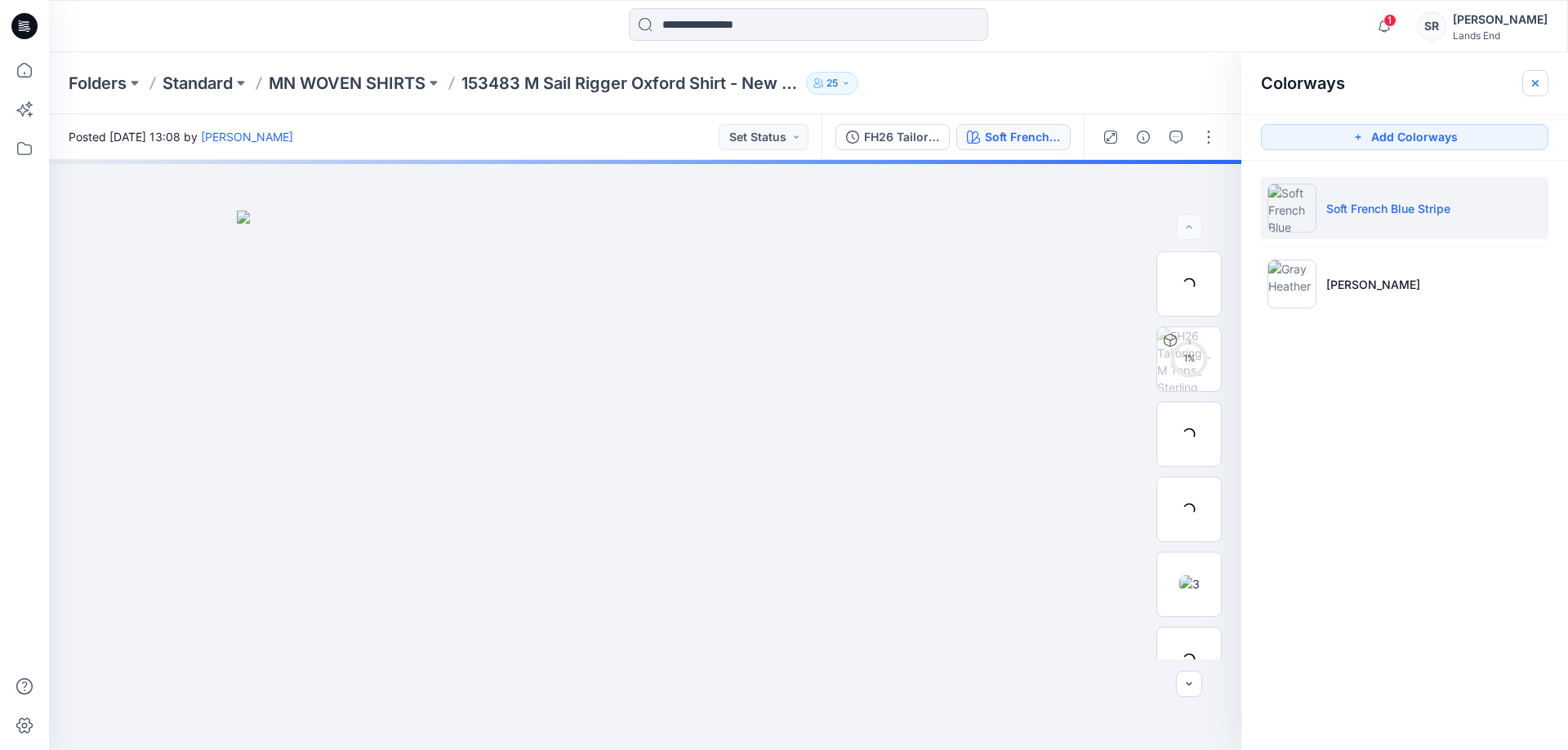
click at [1540, 84] on icon "button" at bounding box center [1535, 83] width 13 height 13
